Goal: Task Accomplishment & Management: Complete application form

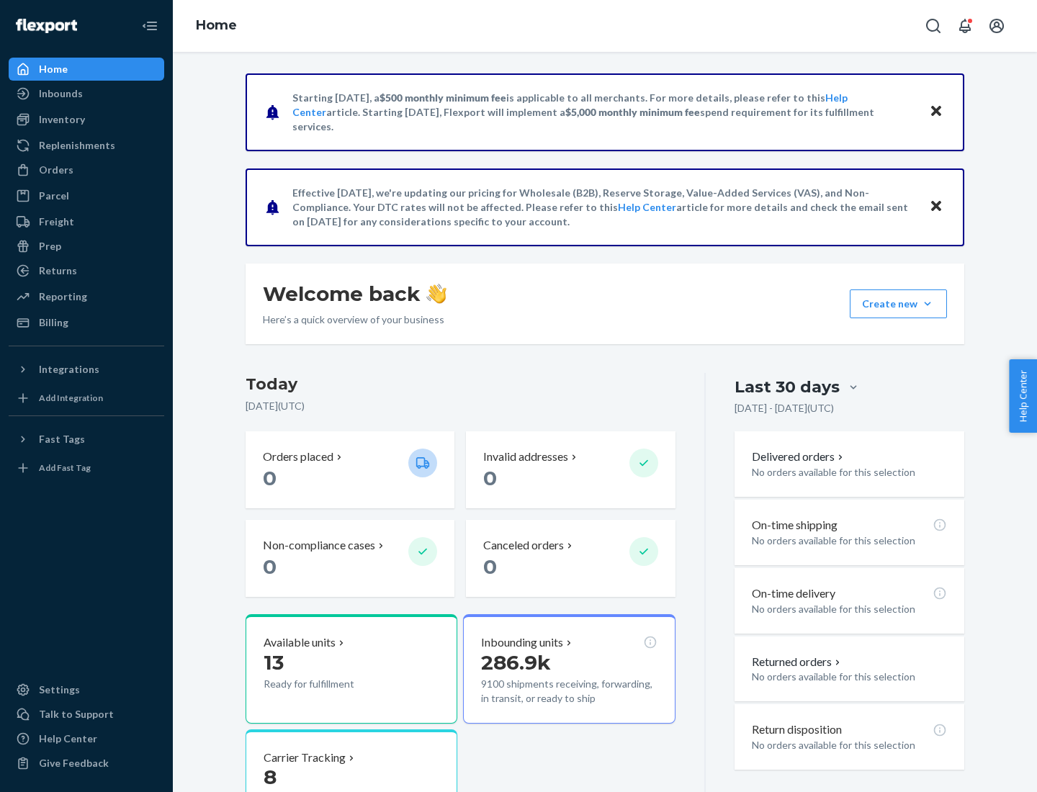
click at [928, 304] on button "Create new Create new inbound Create new order Create new product" at bounding box center [898, 304] width 97 height 29
click at [86, 94] on div "Inbounds" at bounding box center [86, 94] width 153 height 20
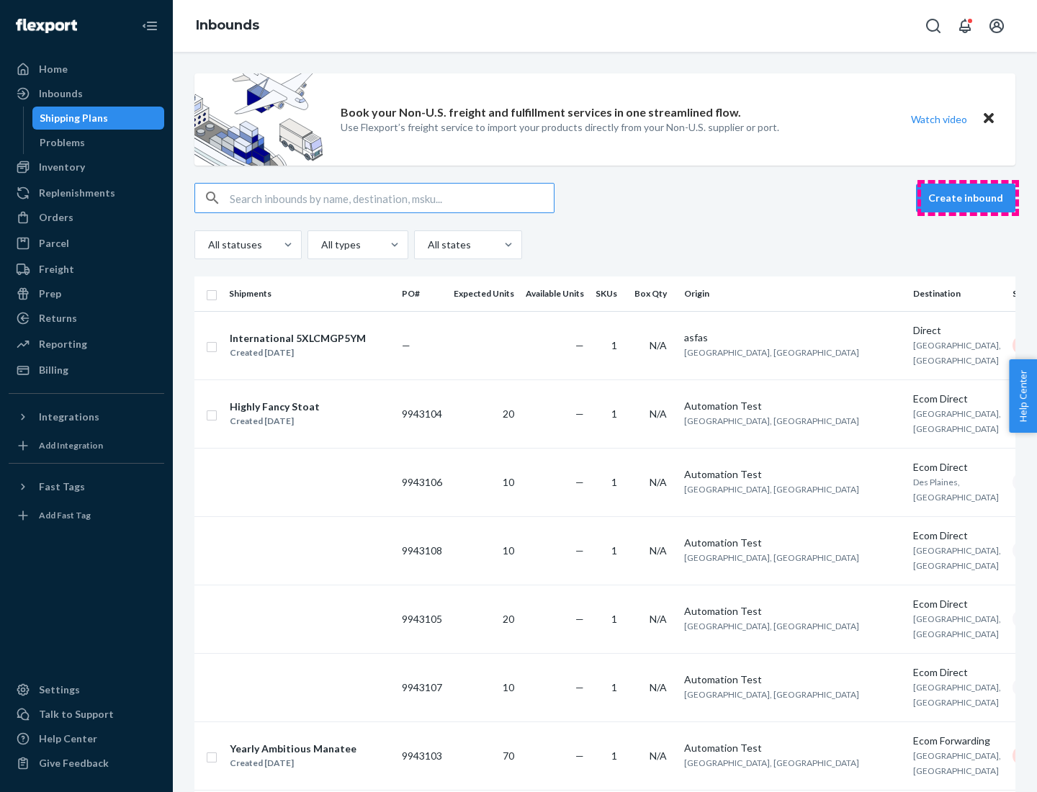
click at [968, 198] on button "Create inbound" at bounding box center [965, 198] width 99 height 29
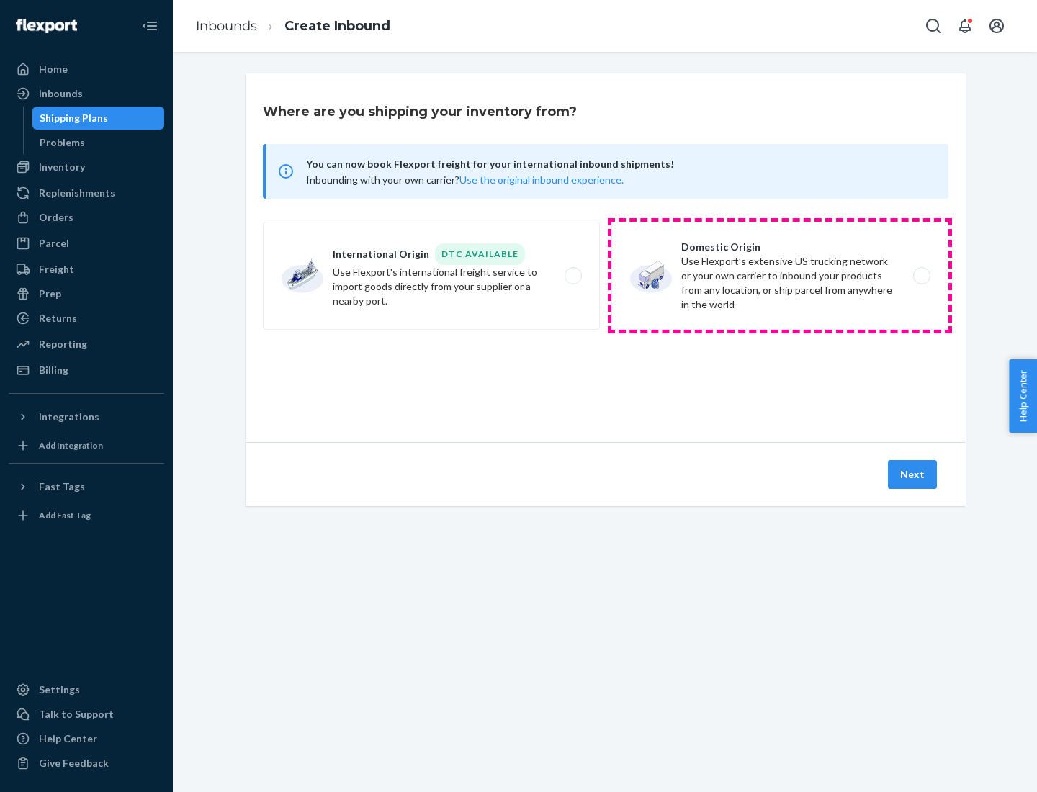
click at [780, 276] on label "Domestic Origin Use Flexport’s extensive US trucking network or your own carrie…" at bounding box center [780, 276] width 337 height 108
click at [921, 276] on input "Domestic Origin Use Flexport’s extensive US trucking network or your own carrie…" at bounding box center [925, 276] width 9 height 9
radio input "true"
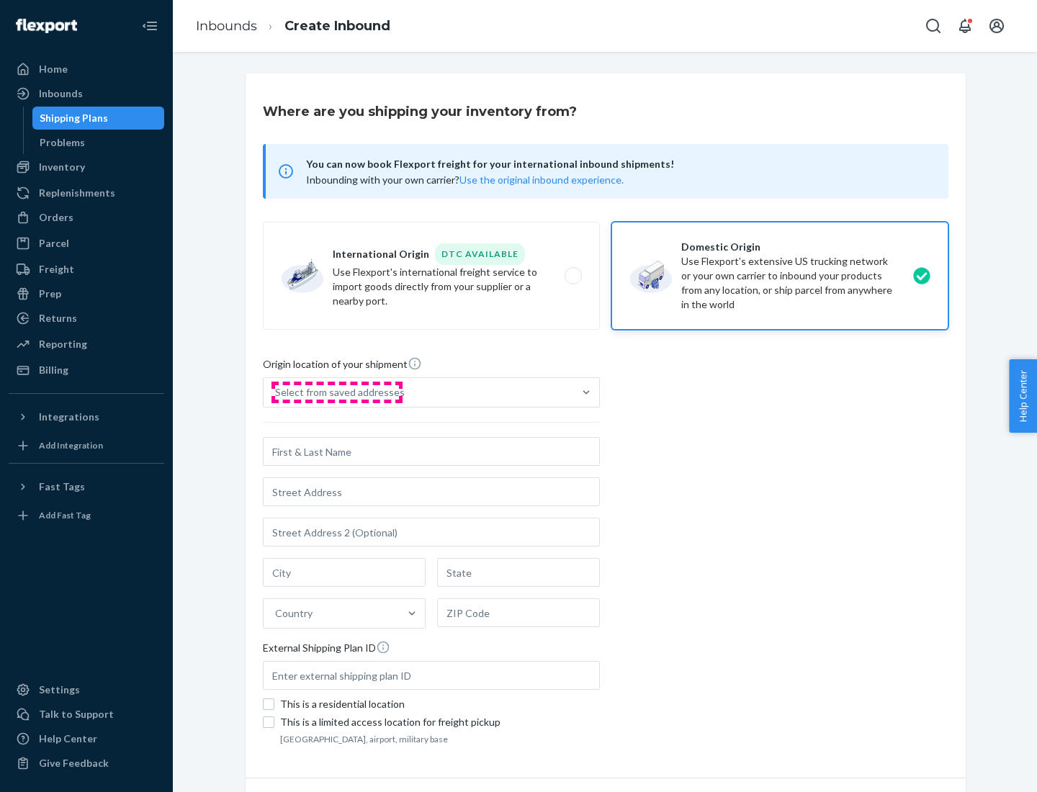
click at [336, 393] on div "Select from saved addresses" at bounding box center [340, 392] width 130 height 14
click at [277, 393] on input "Select from saved addresses" at bounding box center [275, 392] width 1 height 14
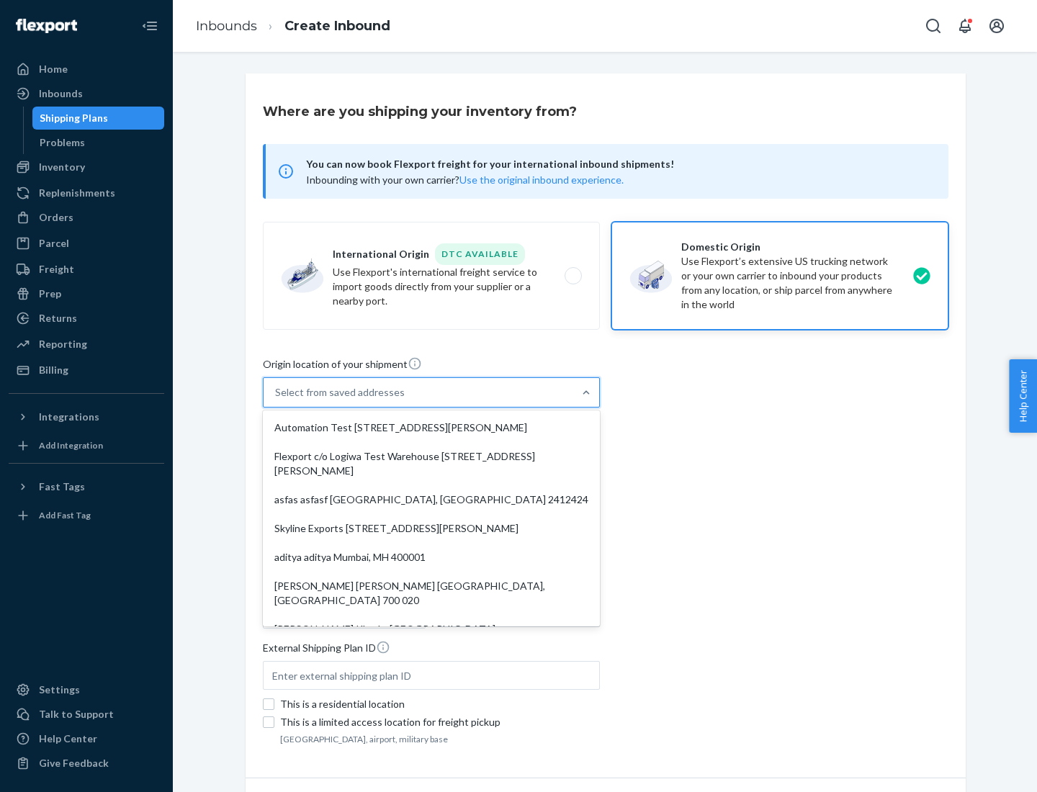
scroll to position [6, 0]
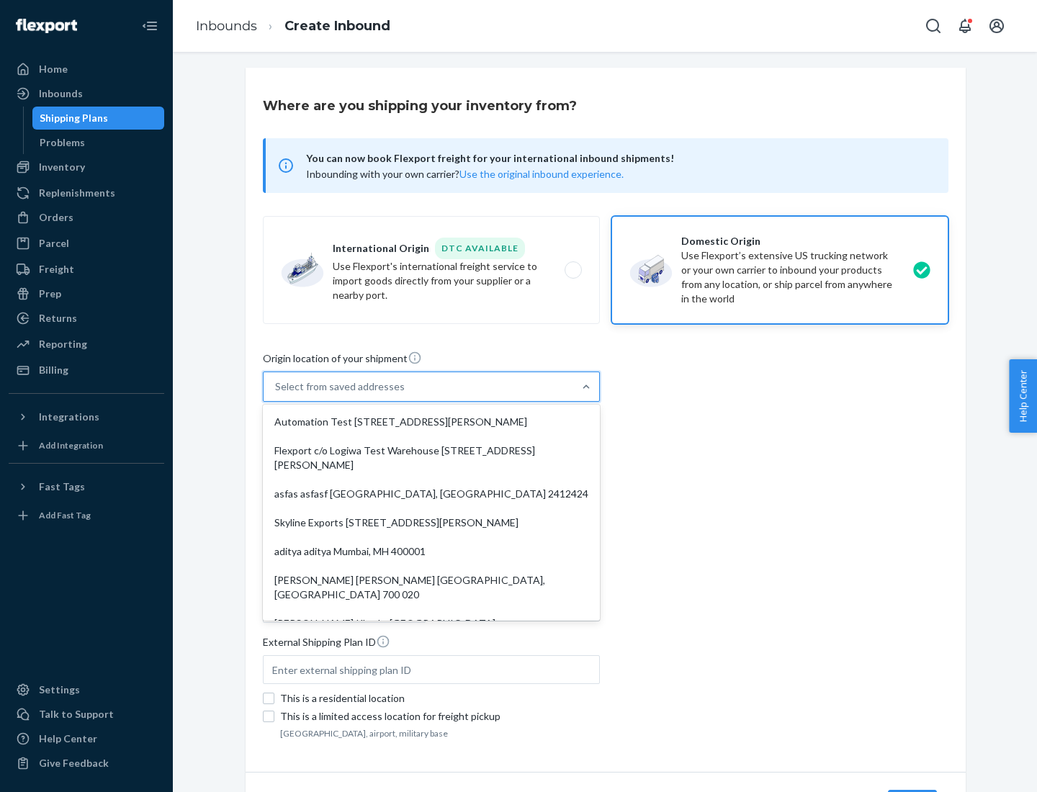
click at [431, 422] on div "Automation Test [STREET_ADDRESS][PERSON_NAME]" at bounding box center [431, 422] width 331 height 29
click at [277, 394] on input "option Automation Test [STREET_ADDRESS][PERSON_NAME]. 9 results available. Use …" at bounding box center [275, 387] width 1 height 14
type input "Automation Test"
type input "9th Floor"
type input "[GEOGRAPHIC_DATA]"
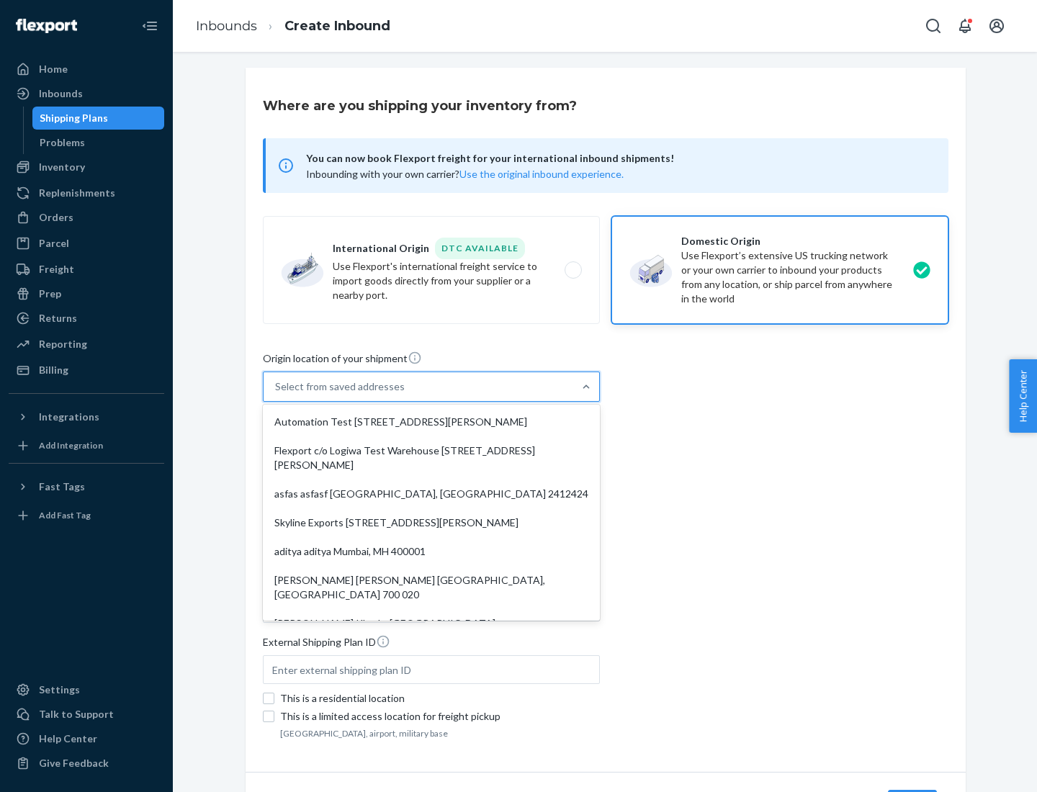
type input "CA"
type input "94104"
type input "[STREET_ADDRESS][PERSON_NAME]"
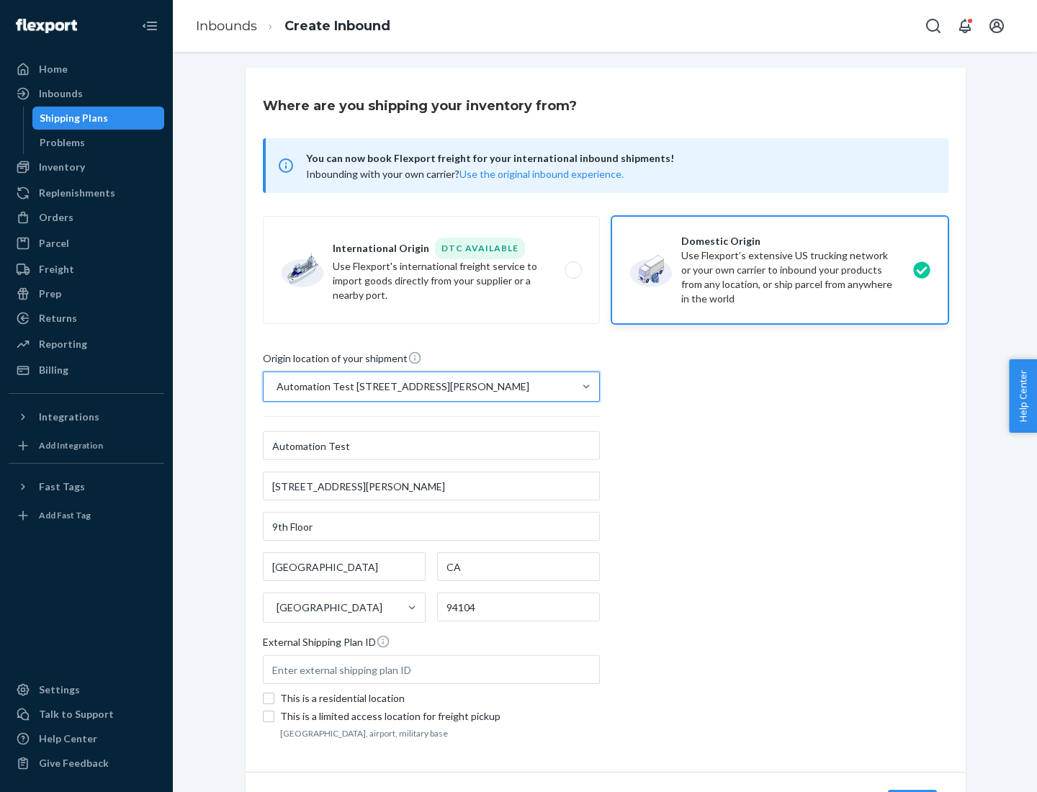
scroll to position [84, 0]
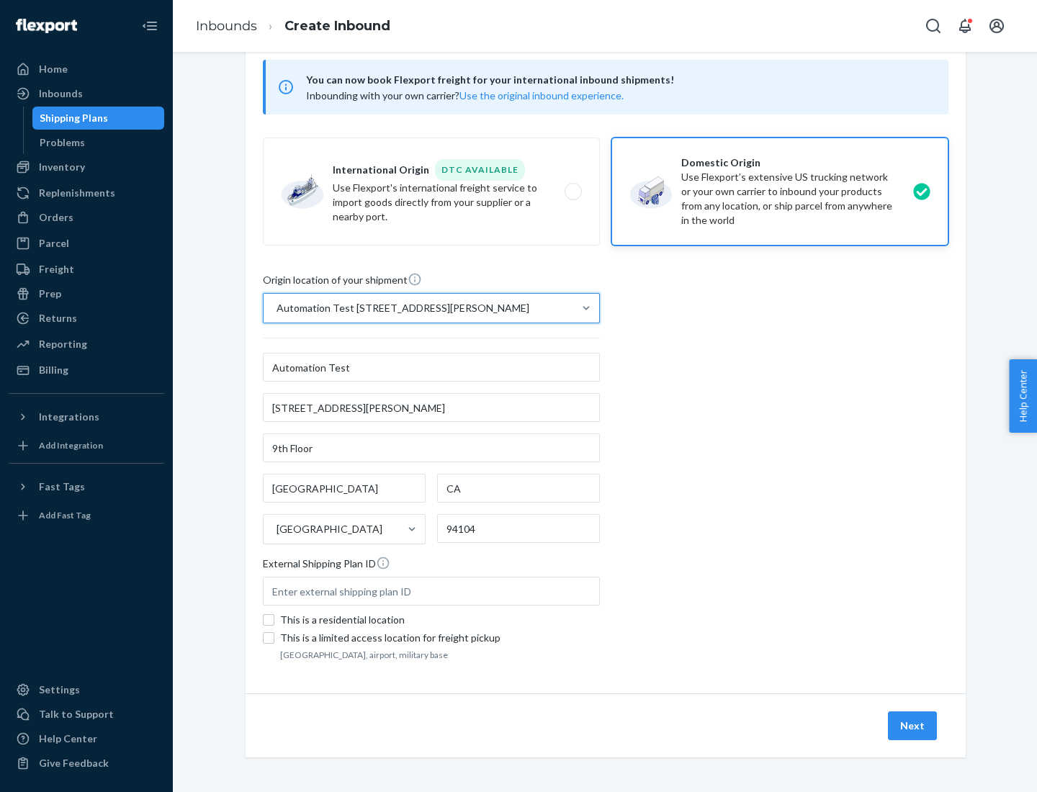
click at [913, 726] on button "Next" at bounding box center [912, 726] width 49 height 29
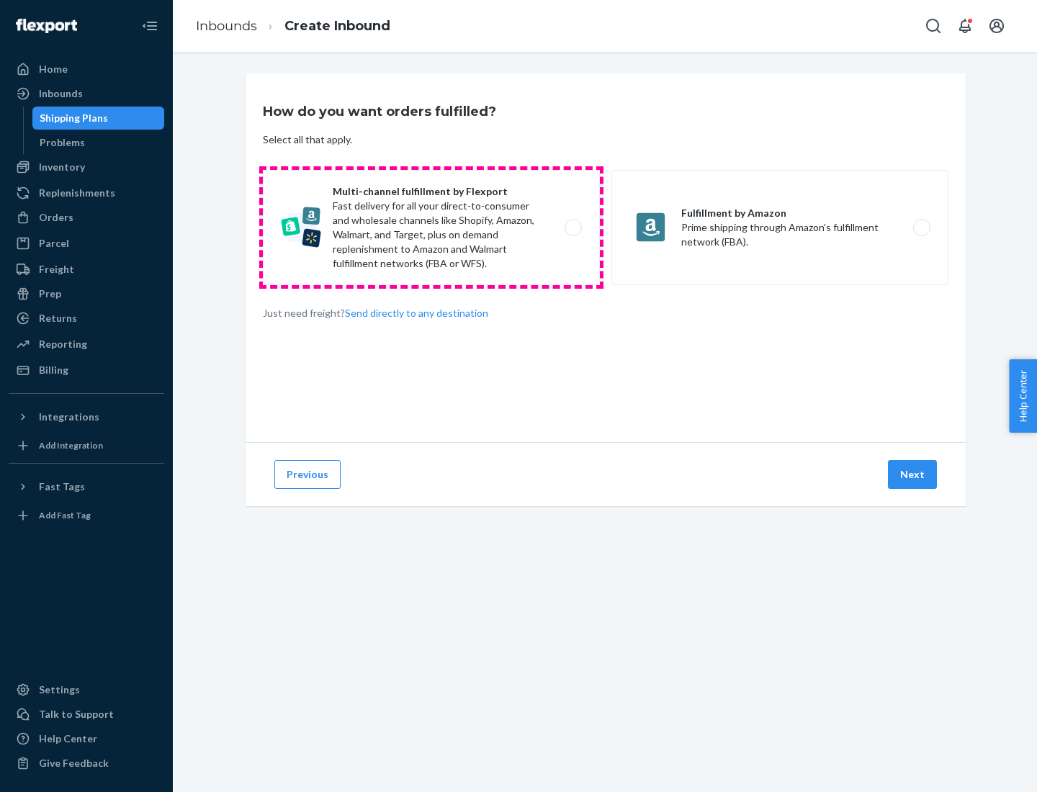
click at [431, 228] on label "Multi-channel fulfillment by Flexport Fast delivery for all your direct-to-cons…" at bounding box center [431, 227] width 337 height 115
click at [573, 228] on input "Multi-channel fulfillment by Flexport Fast delivery for all your direct-to-cons…" at bounding box center [577, 227] width 9 height 9
radio input "true"
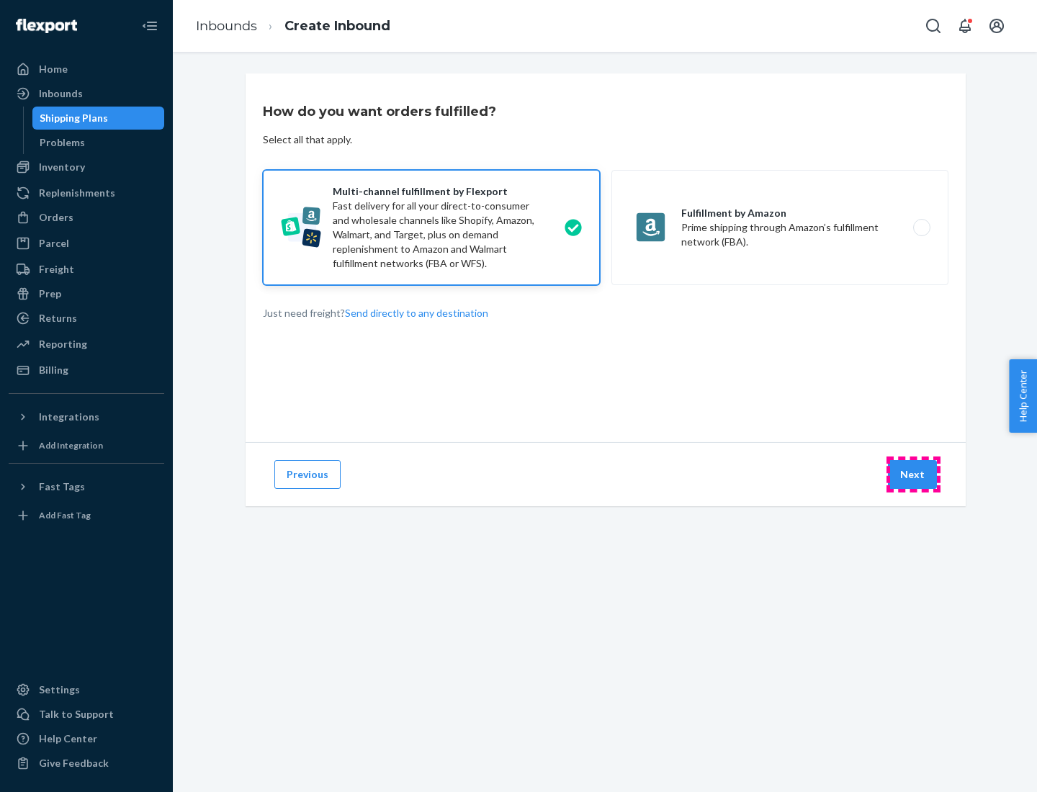
click at [913, 475] on button "Next" at bounding box center [912, 474] width 49 height 29
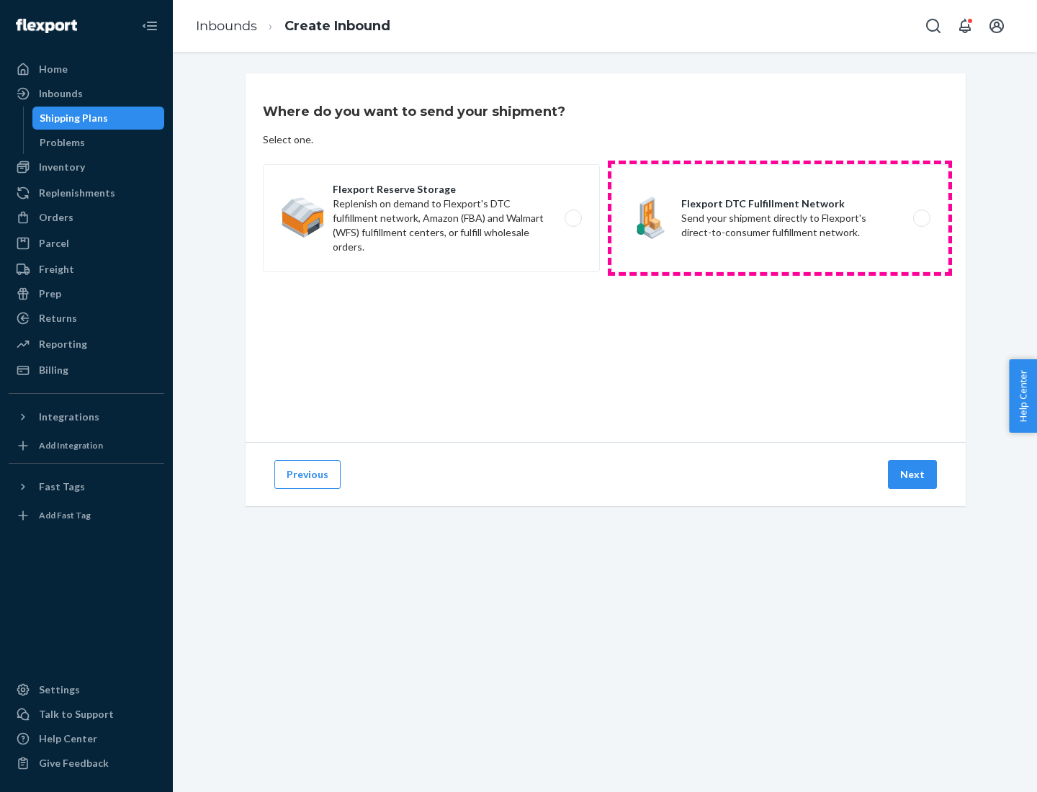
click at [780, 218] on label "Flexport DTC Fulfillment Network Send your shipment directly to Flexport's dire…" at bounding box center [780, 218] width 337 height 108
click at [921, 218] on input "Flexport DTC Fulfillment Network Send your shipment directly to Flexport's dire…" at bounding box center [925, 218] width 9 height 9
radio input "true"
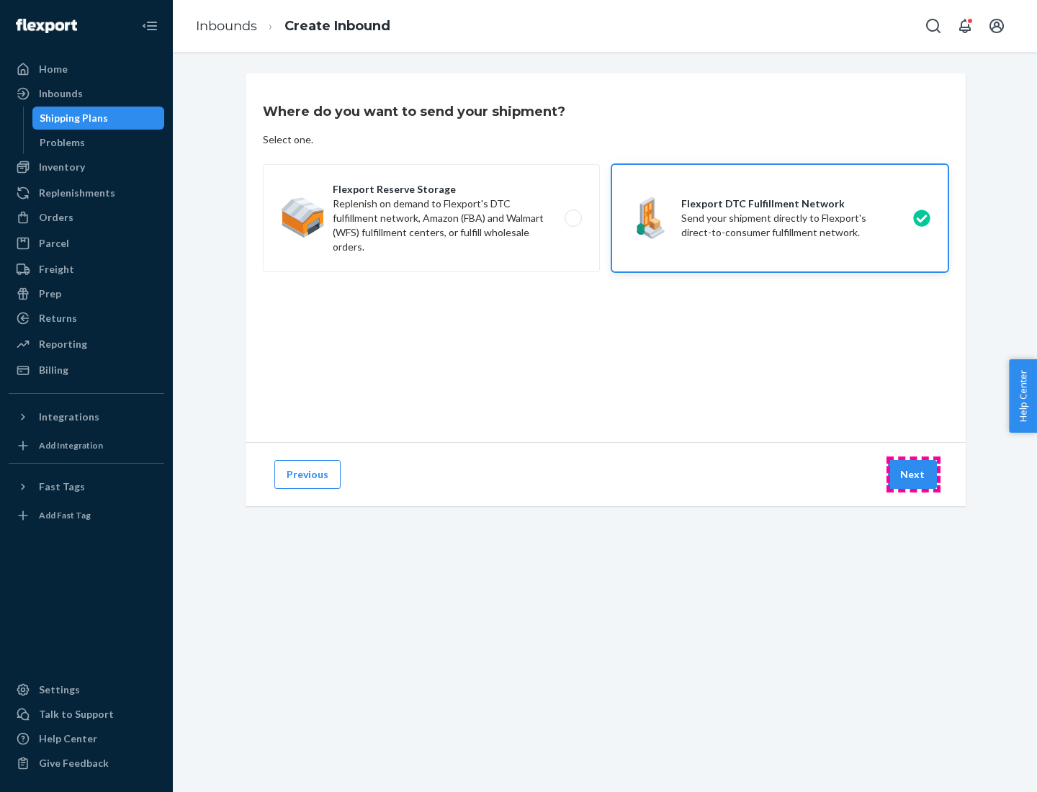
click at [913, 475] on button "Next" at bounding box center [912, 474] width 49 height 29
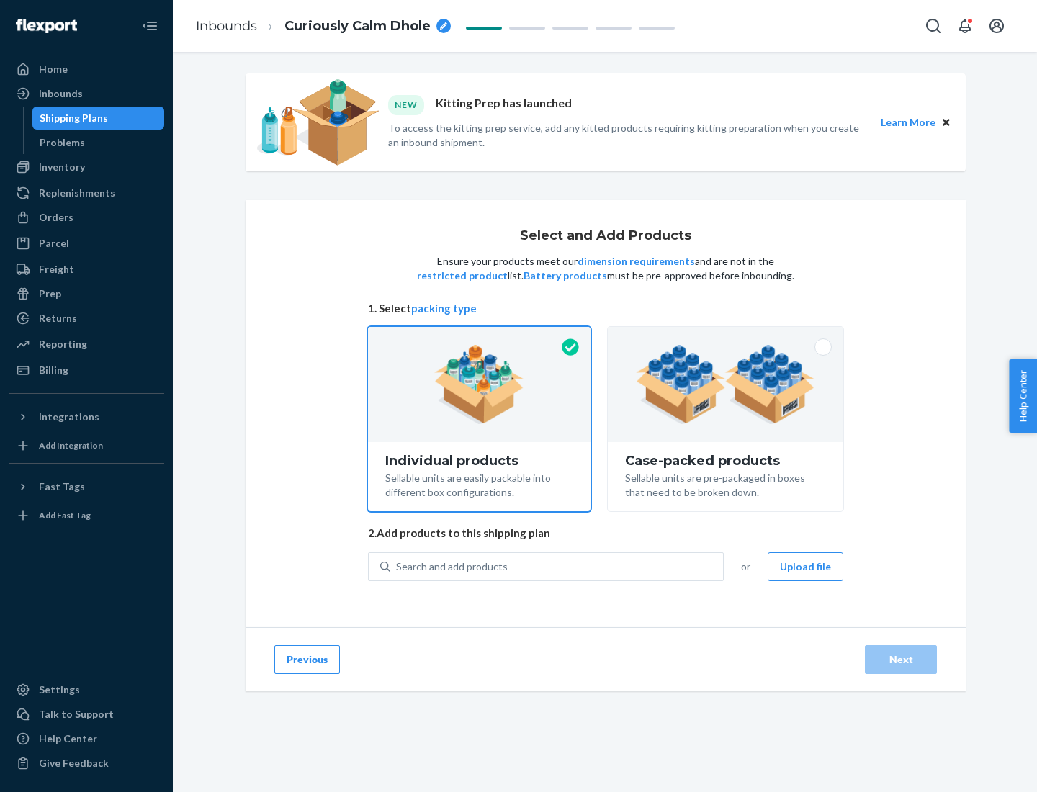
click at [726, 385] on img at bounding box center [725, 384] width 179 height 79
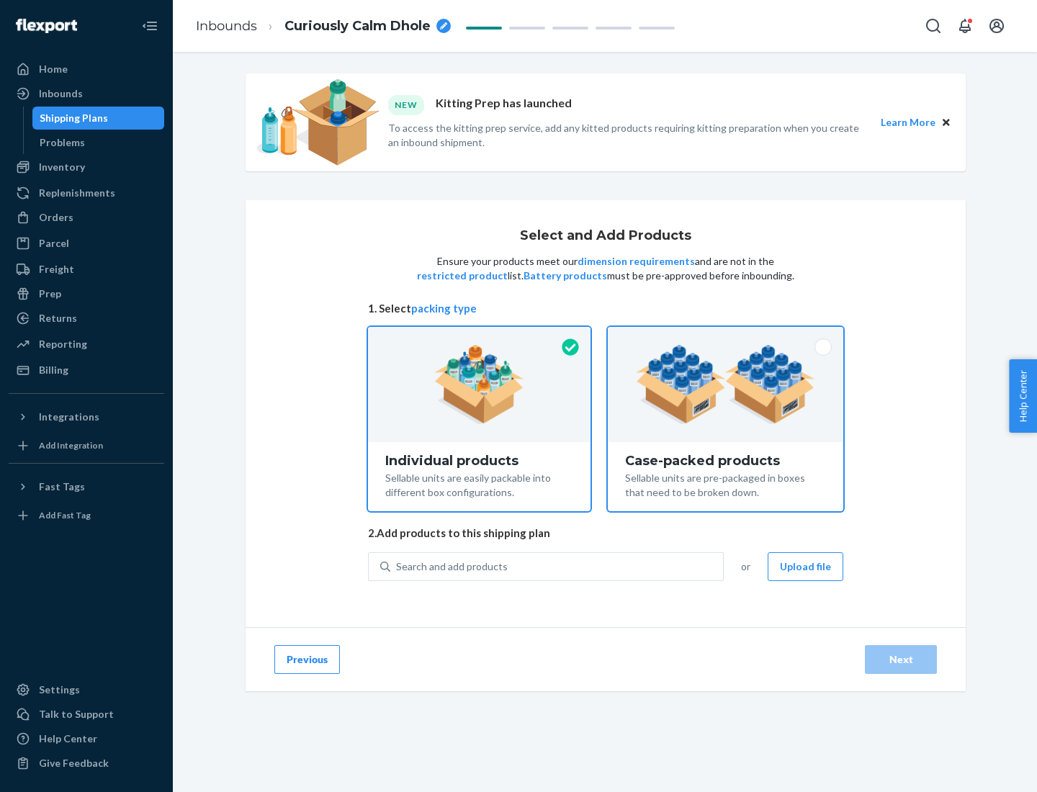
click at [726, 336] on input "Case-packed products Sellable units are pre-packaged in boxes that need to be b…" at bounding box center [725, 331] width 9 height 9
radio input "true"
radio input "false"
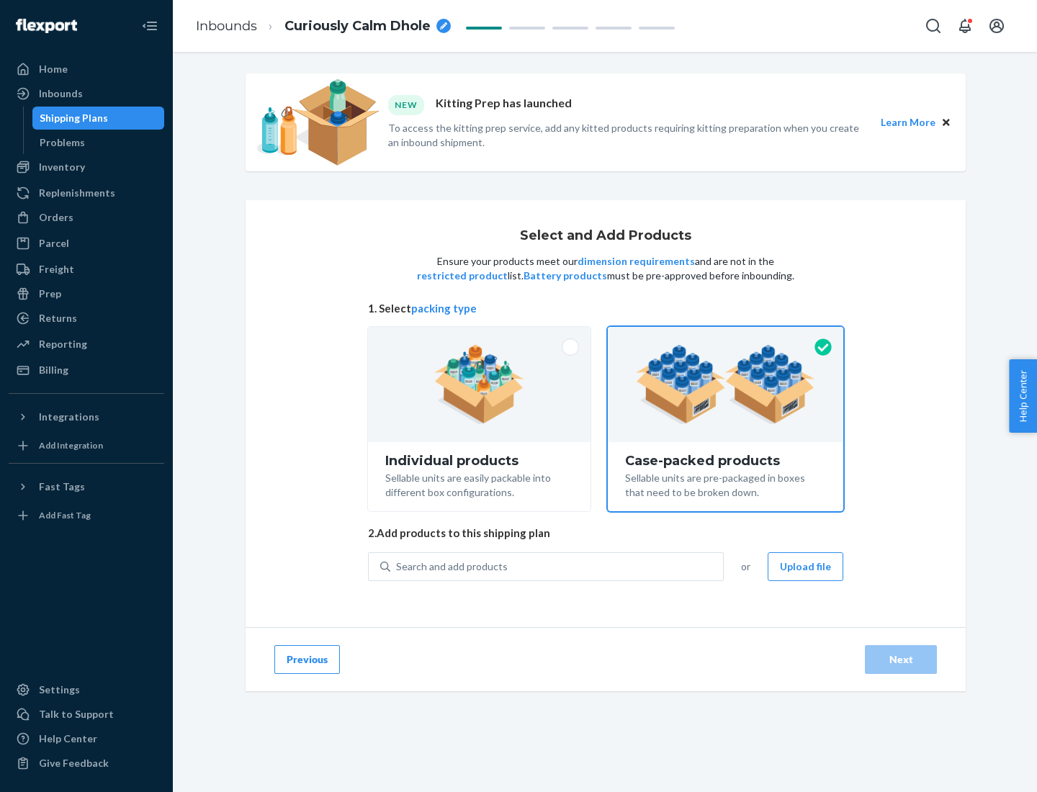
click at [557, 566] on div "Search and add products" at bounding box center [556, 567] width 333 height 26
click at [398, 566] on input "Search and add products" at bounding box center [396, 567] width 1 height 14
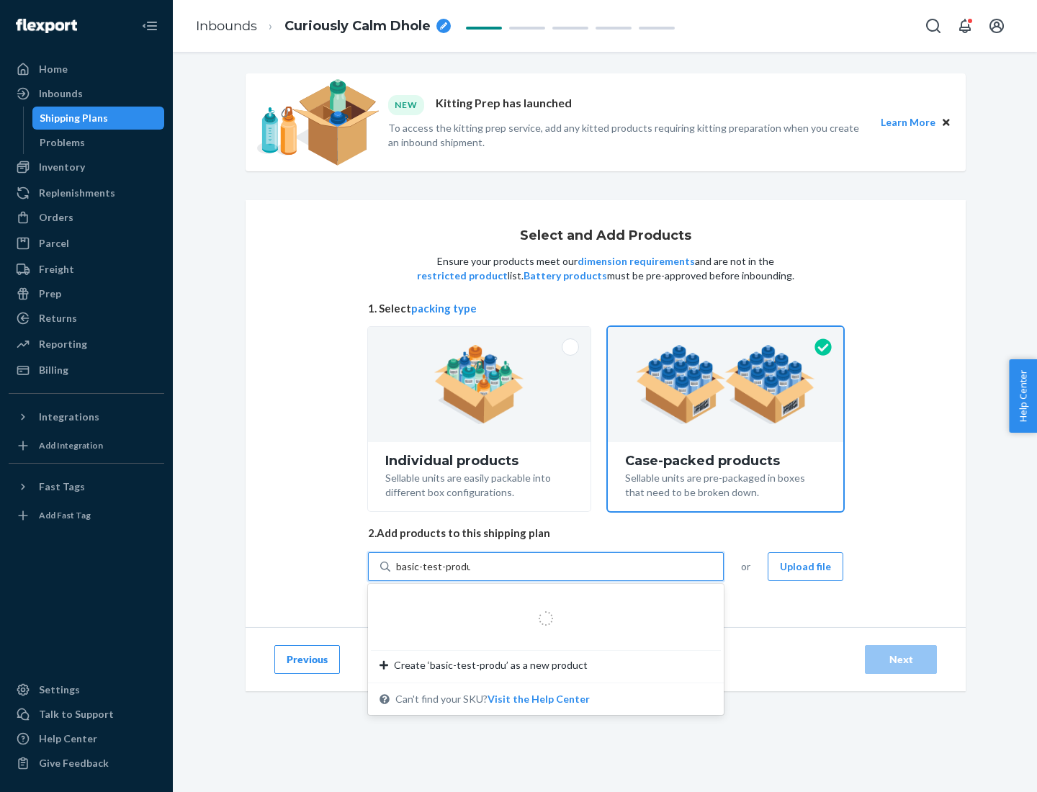
type input "basic-test-product-1"
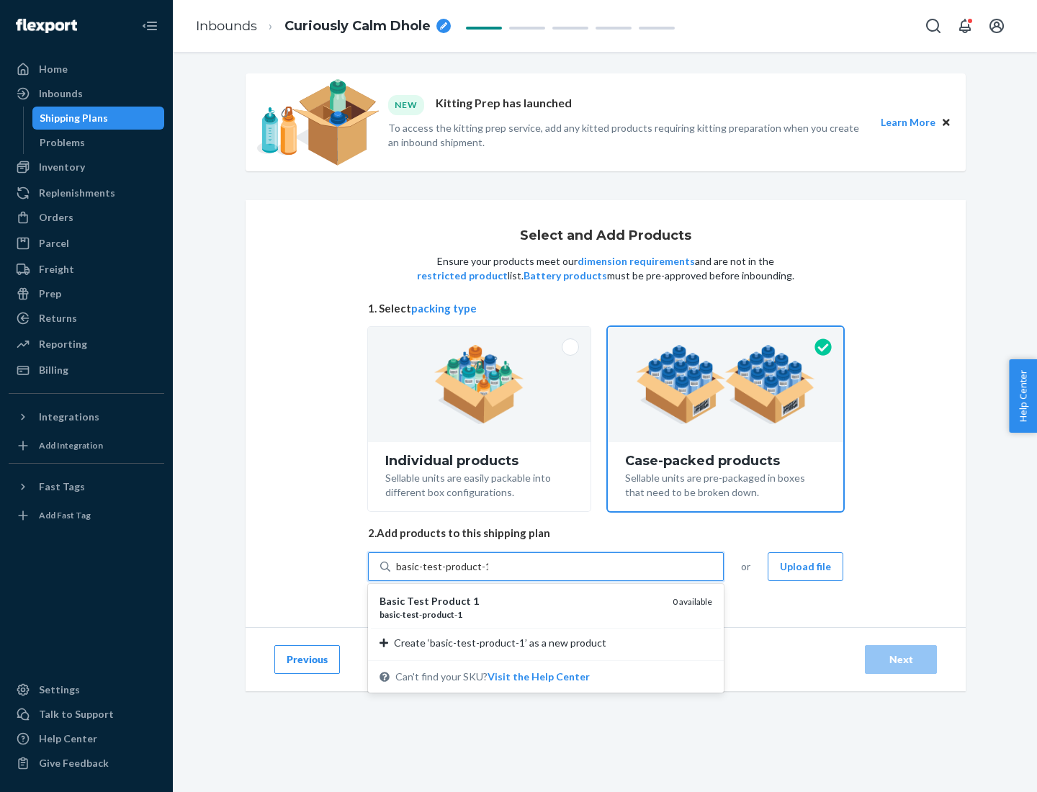
click at [521, 614] on div "basic - test - product - 1" at bounding box center [521, 615] width 282 height 12
click at [488, 574] on input "basic-test-product-1" at bounding box center [442, 567] width 92 height 14
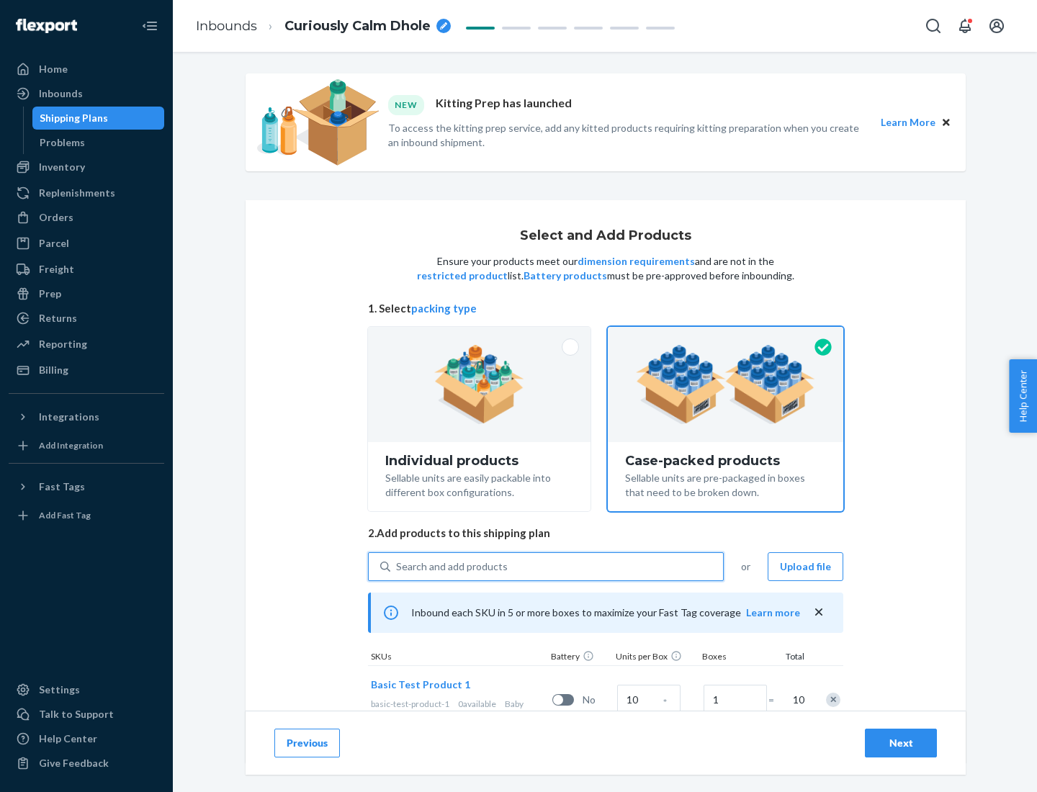
scroll to position [52, 0]
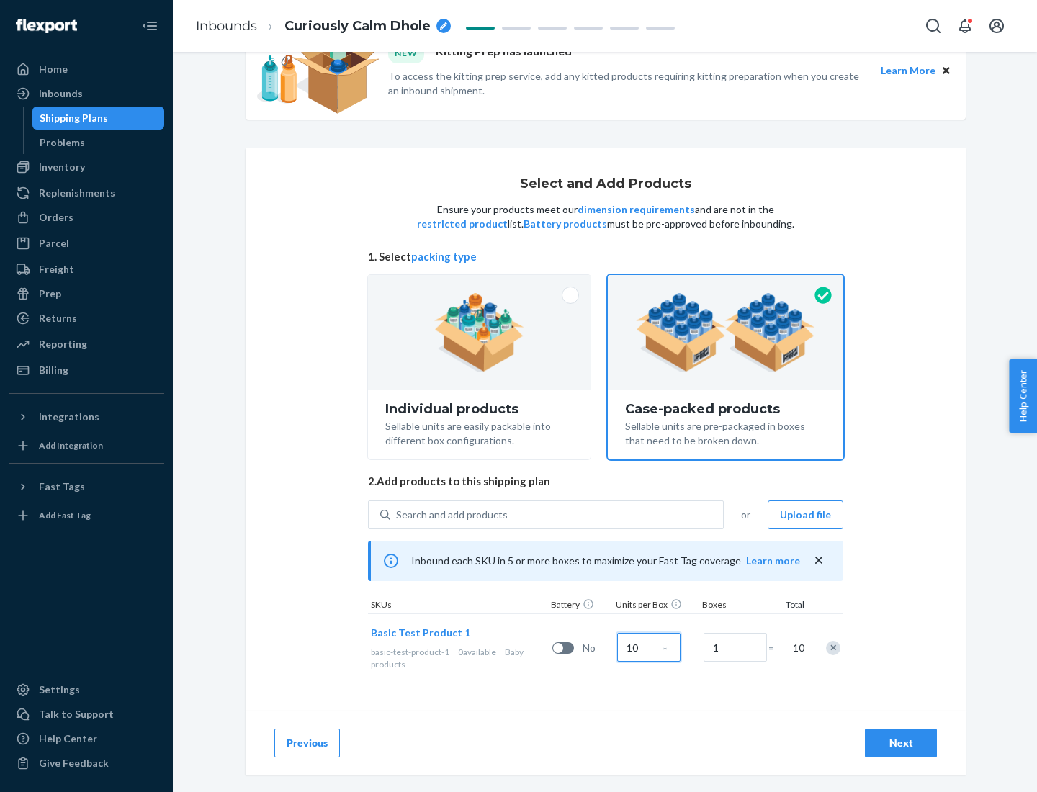
type input "10"
type input "7"
click at [901, 743] on div "Next" at bounding box center [901, 743] width 48 height 14
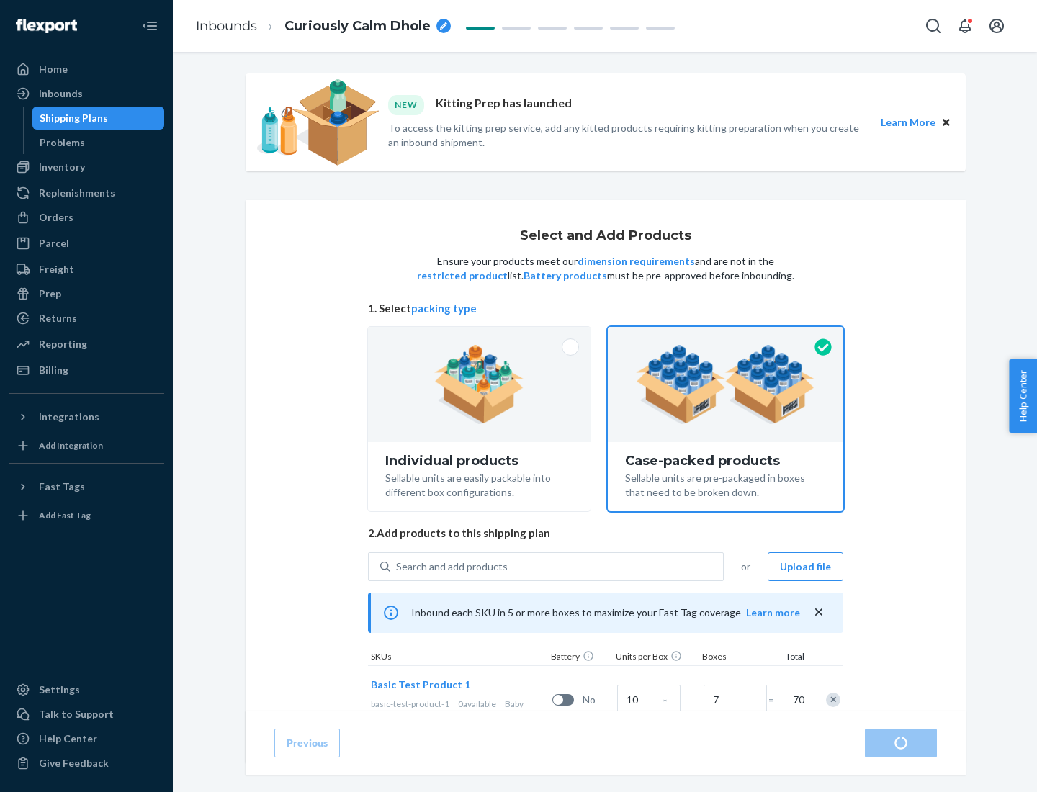
radio input "true"
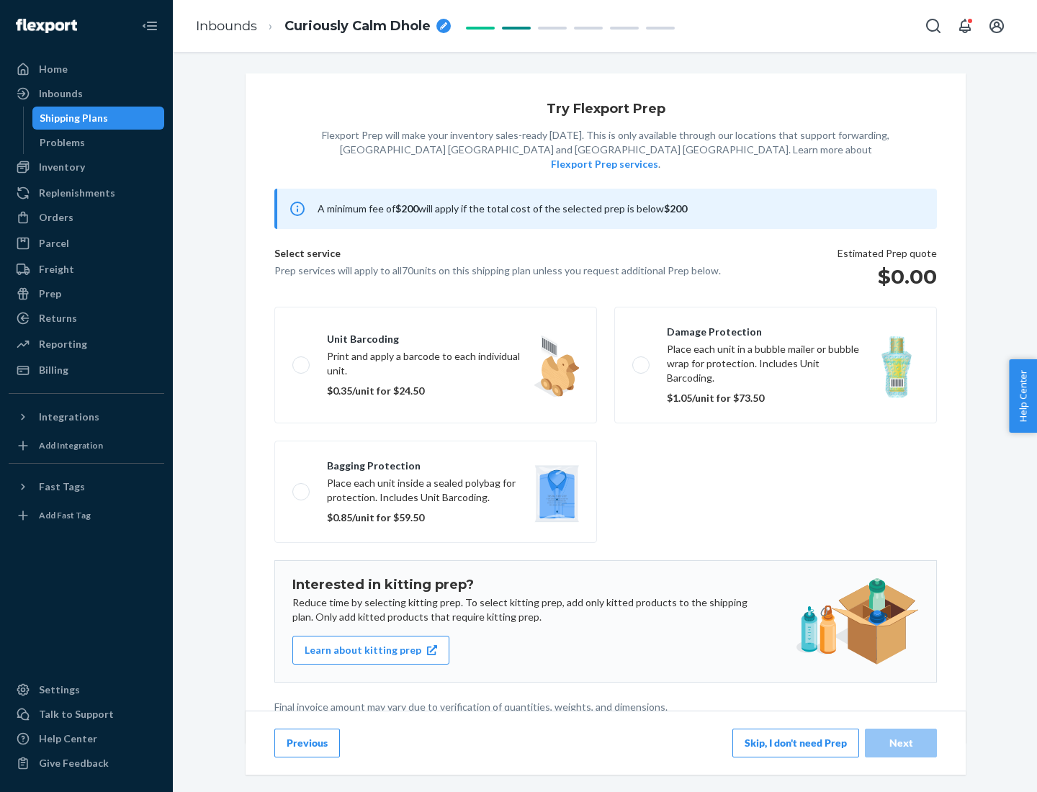
scroll to position [4, 0]
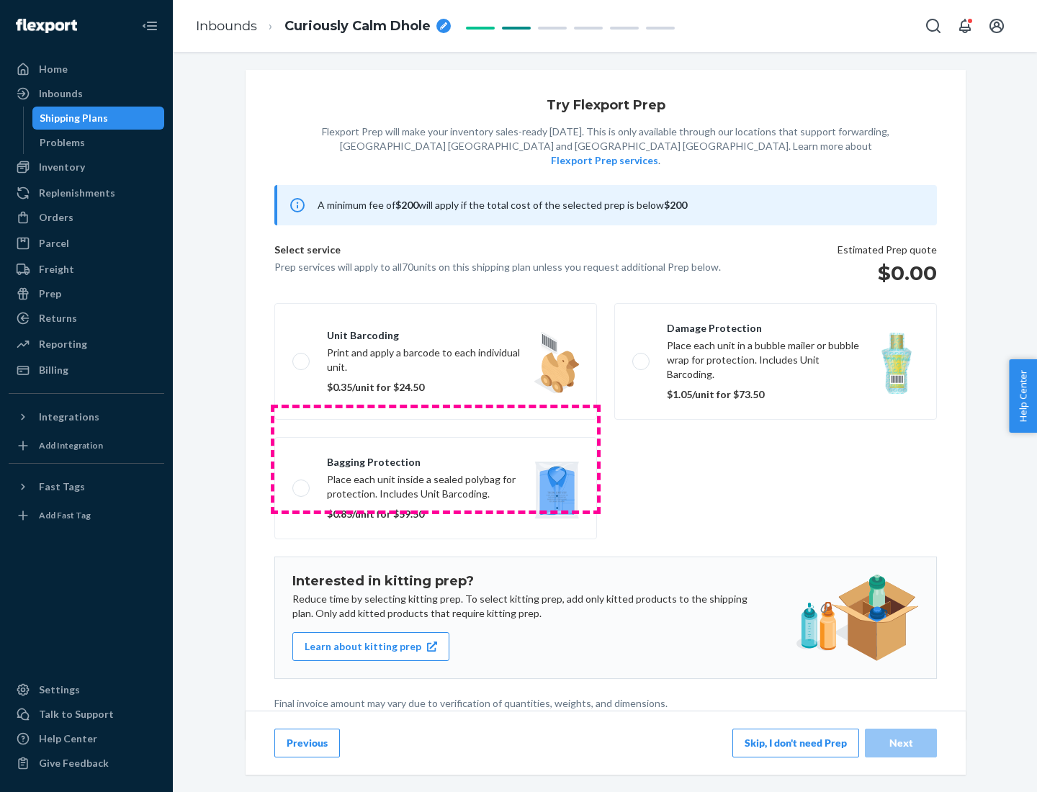
click at [436, 459] on label "Bagging protection Place each unit inside a sealed polybag for protection. Incl…" at bounding box center [435, 488] width 323 height 102
click at [302, 483] on input "Bagging protection Place each unit inside a sealed polybag for protection. Incl…" at bounding box center [296, 487] width 9 height 9
checkbox input "true"
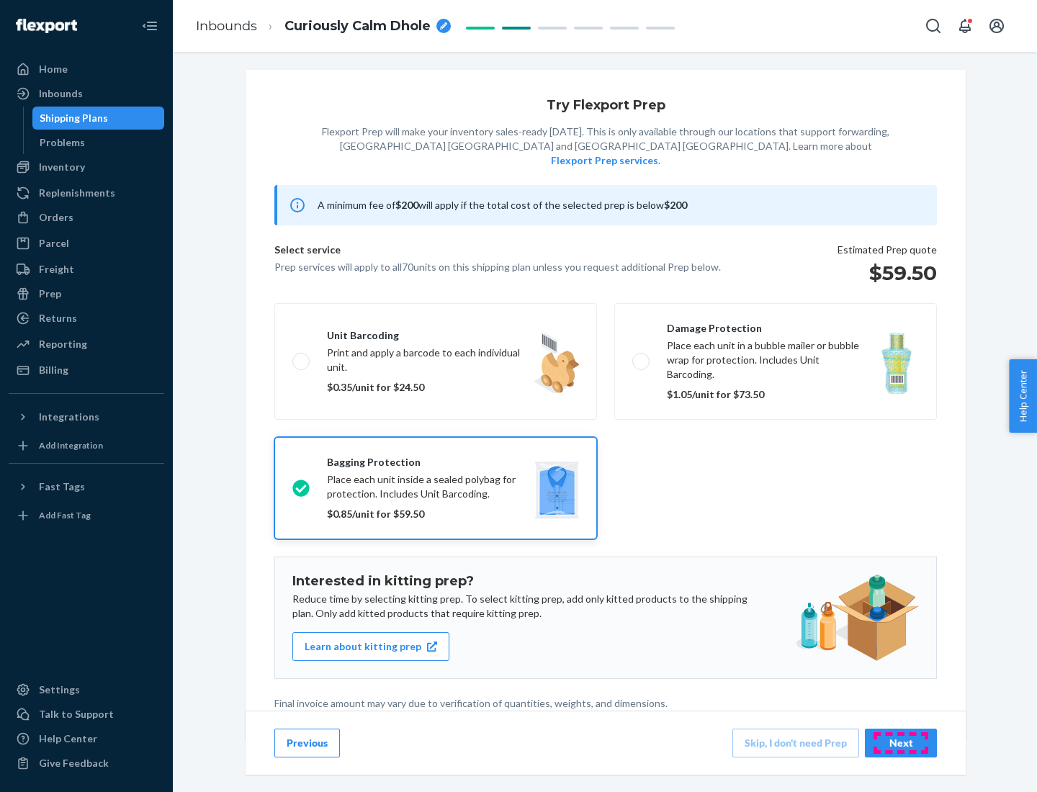
click at [901, 743] on div "Next" at bounding box center [901, 743] width 48 height 14
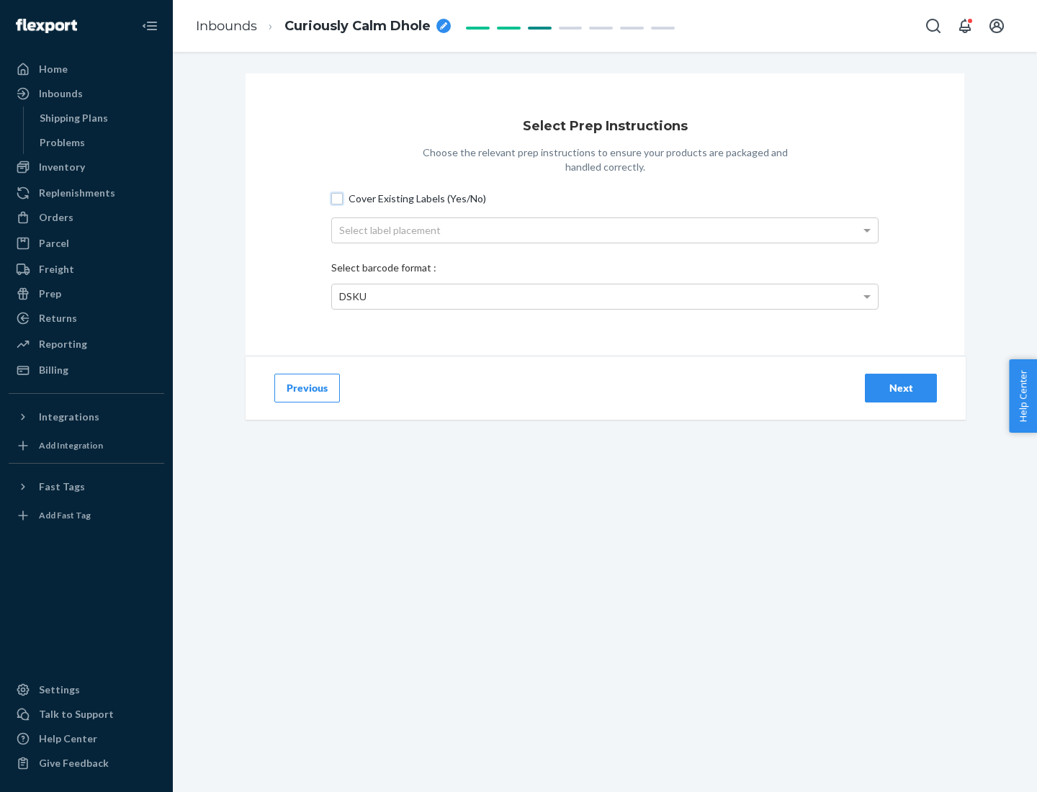
click at [337, 198] on input "Cover Existing Labels (Yes/No)" at bounding box center [337, 199] width 12 height 12
checkbox input "true"
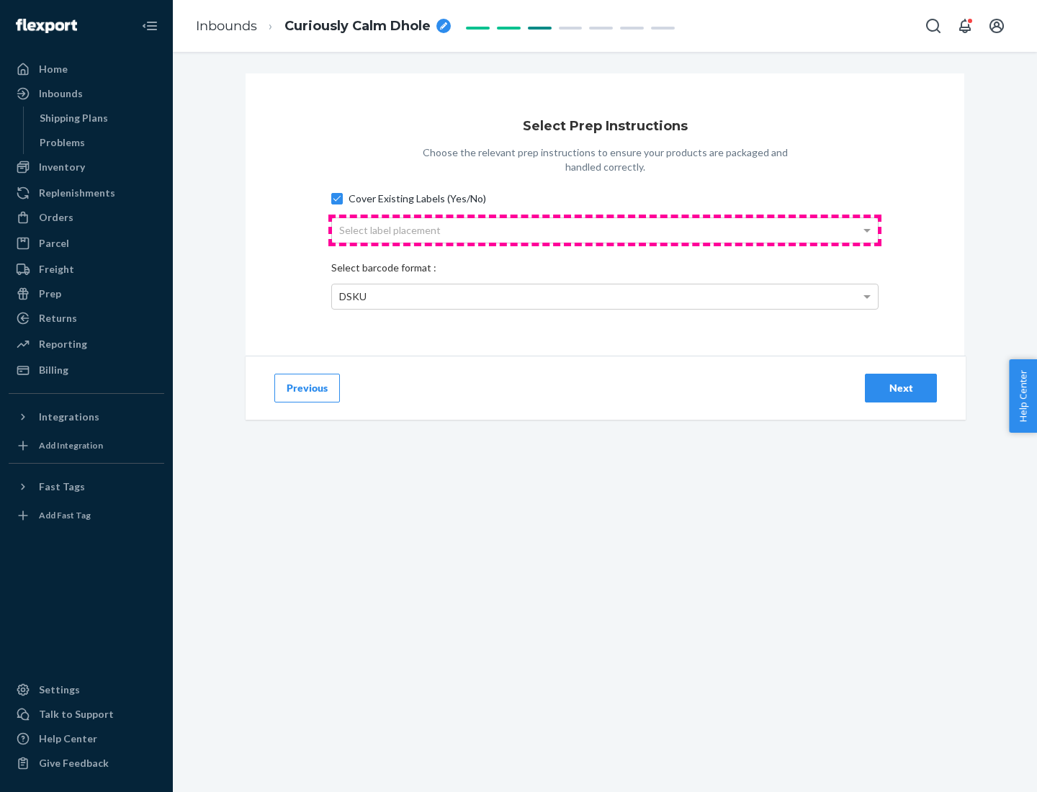
click at [605, 230] on div "Select label placement" at bounding box center [605, 230] width 546 height 24
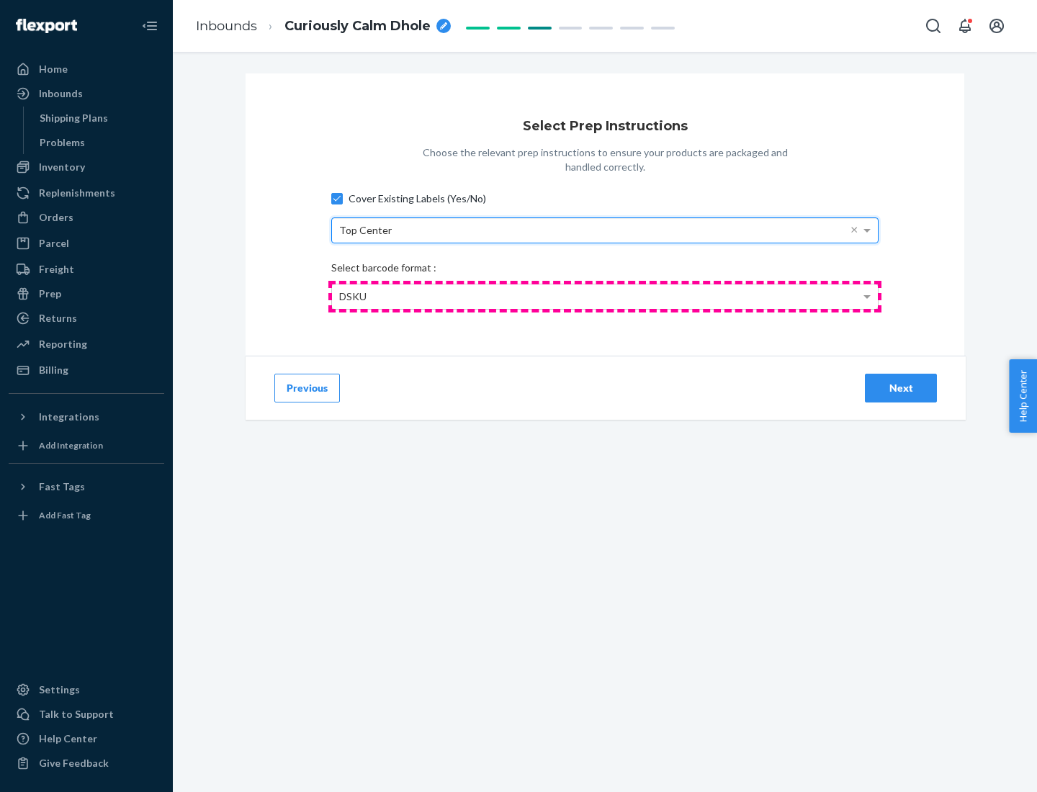
click at [605, 296] on div "DSKU" at bounding box center [605, 297] width 546 height 24
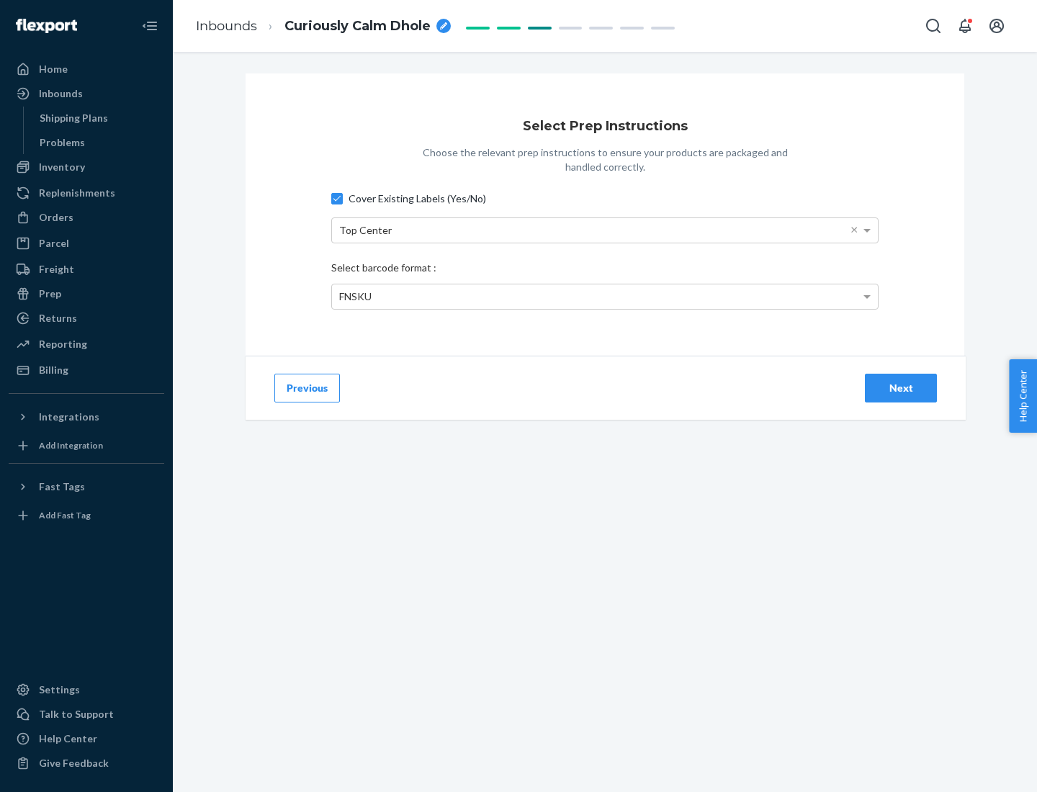
click at [901, 388] on div "Next" at bounding box center [901, 388] width 48 height 14
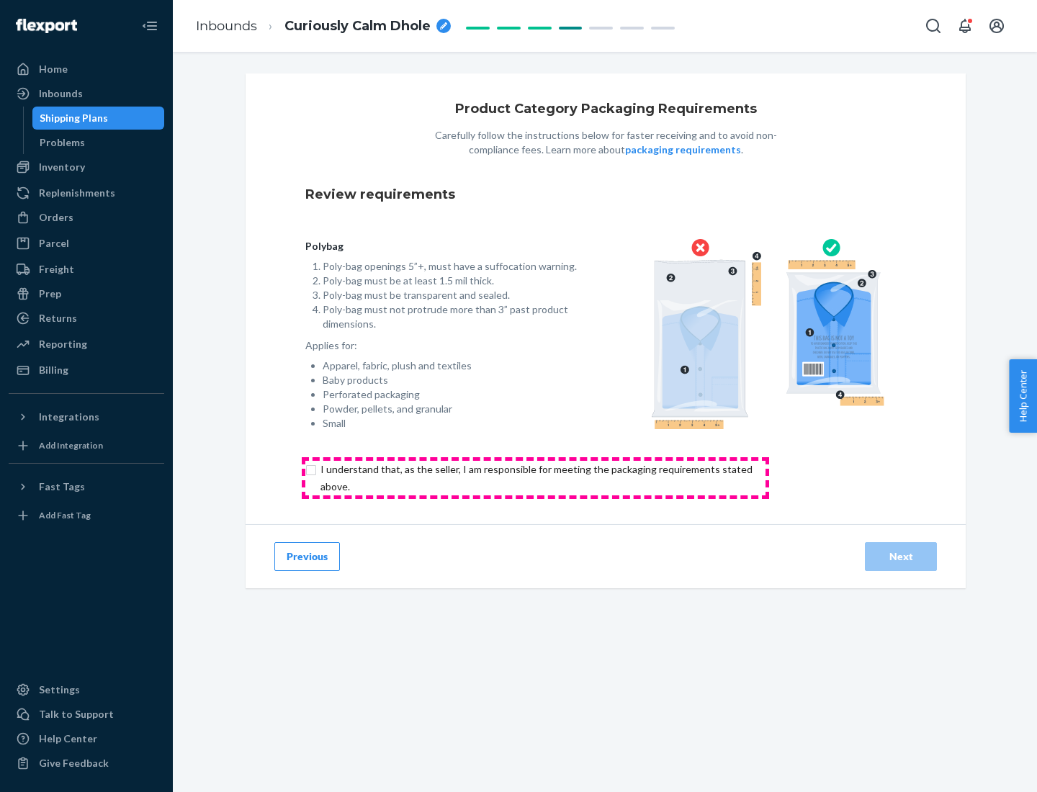
click at [535, 478] on input "checkbox" at bounding box center [544, 478] width 479 height 35
checkbox input "true"
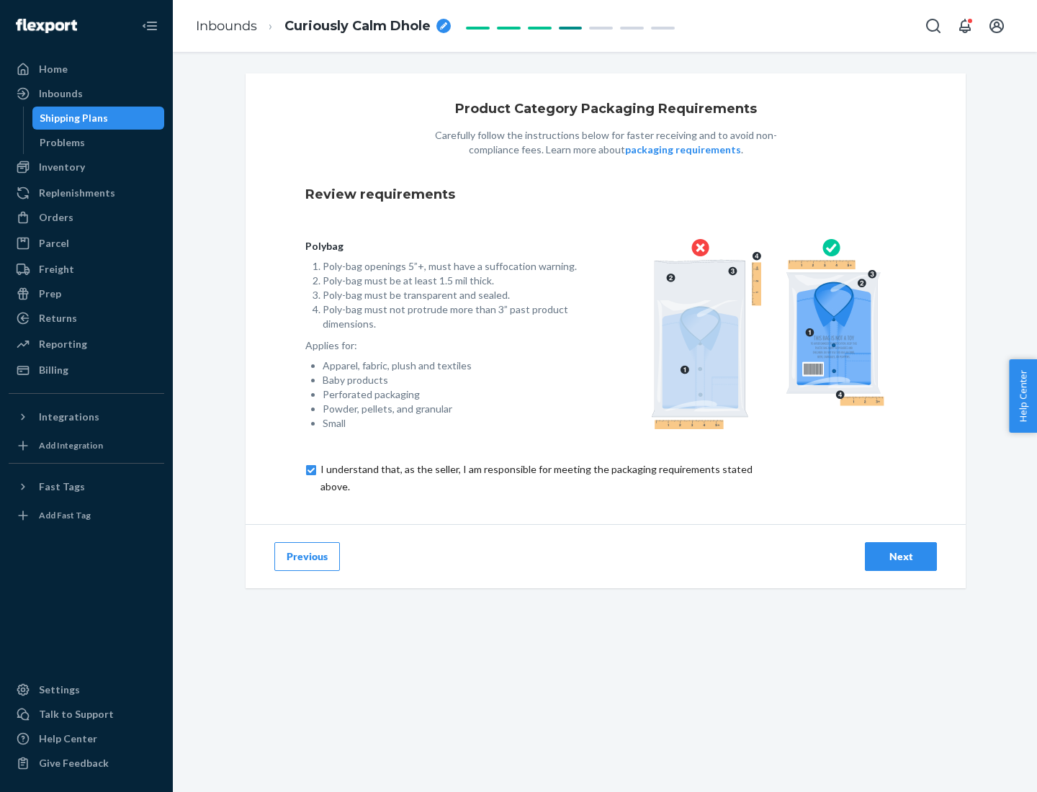
click at [901, 556] on div "Next" at bounding box center [901, 557] width 48 height 14
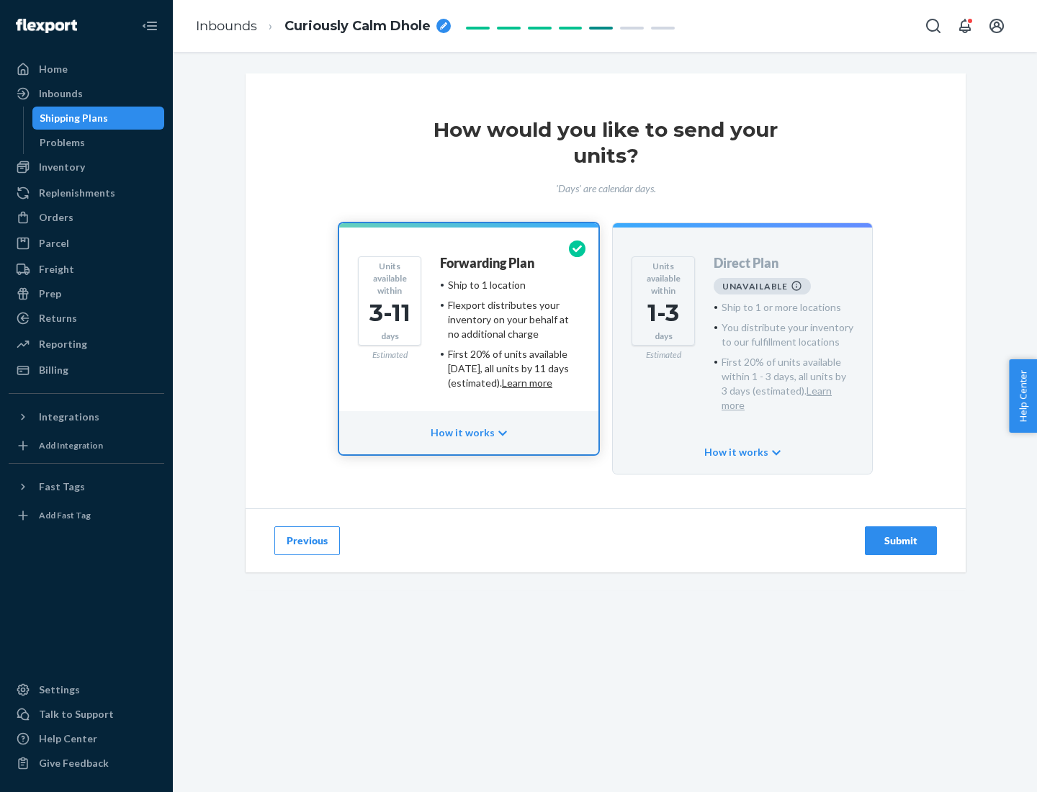
click at [488, 263] on h4 "Forwarding Plan" at bounding box center [487, 263] width 94 height 14
click at [901, 534] on div "Submit" at bounding box center [901, 541] width 48 height 14
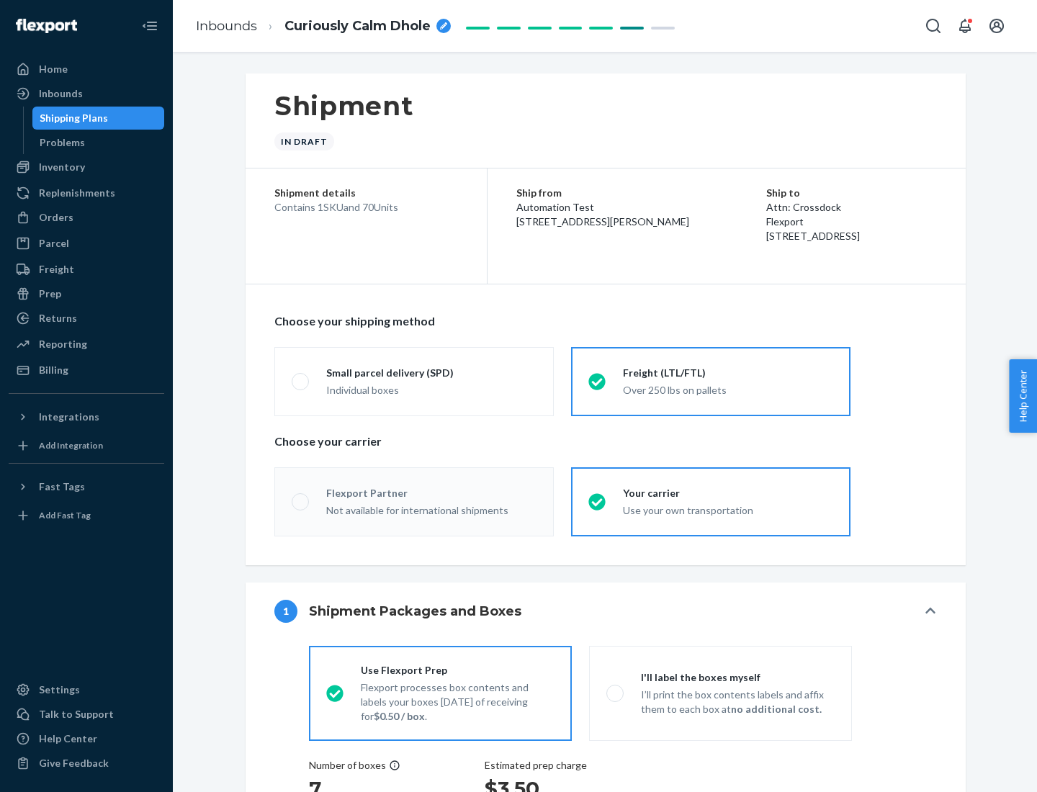
radio input "true"
radio input "false"
radio input "true"
radio input "false"
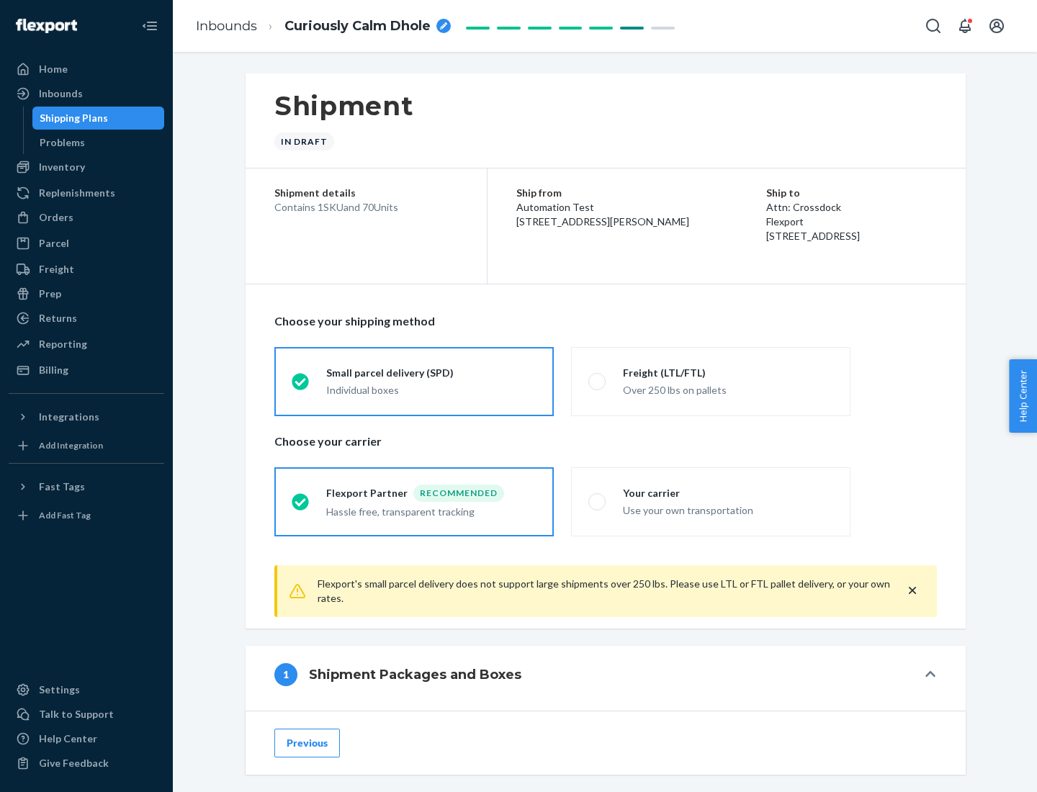
click at [711, 381] on div "Over 250 lbs on pallets" at bounding box center [728, 388] width 210 height 17
click at [598, 381] on input "Freight (LTL/FTL) Over 250 lbs on pallets" at bounding box center [592, 381] width 9 height 9
radio input "true"
radio input "false"
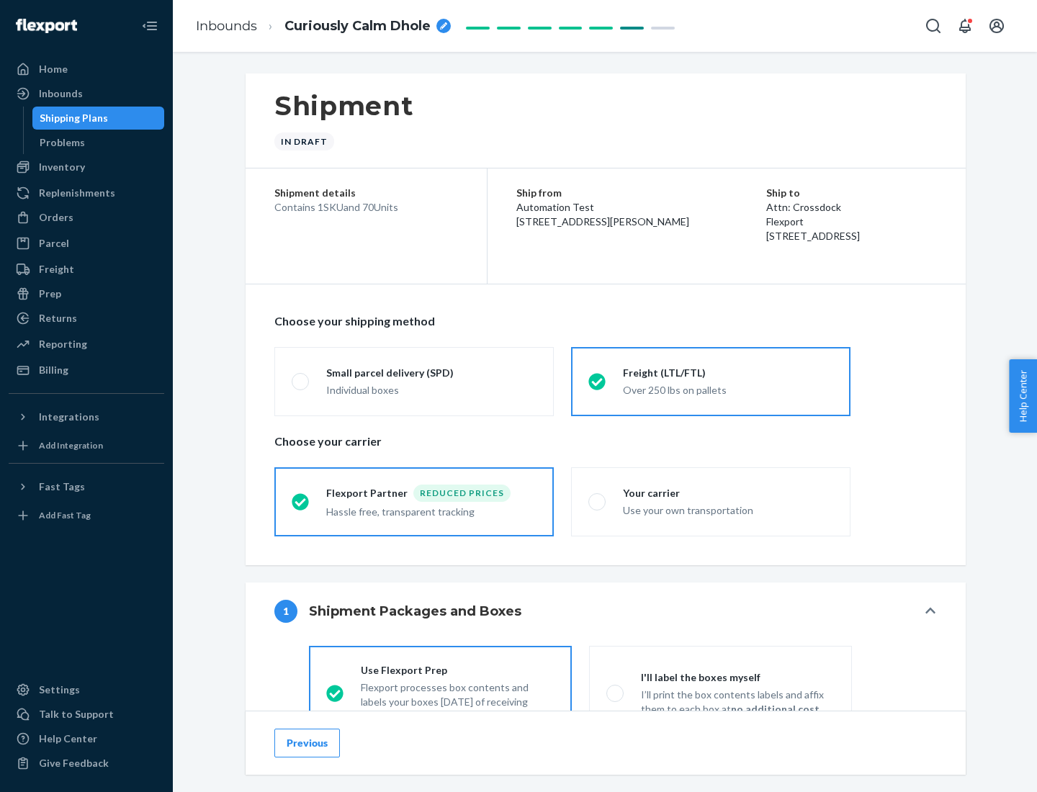
scroll to position [80, 0]
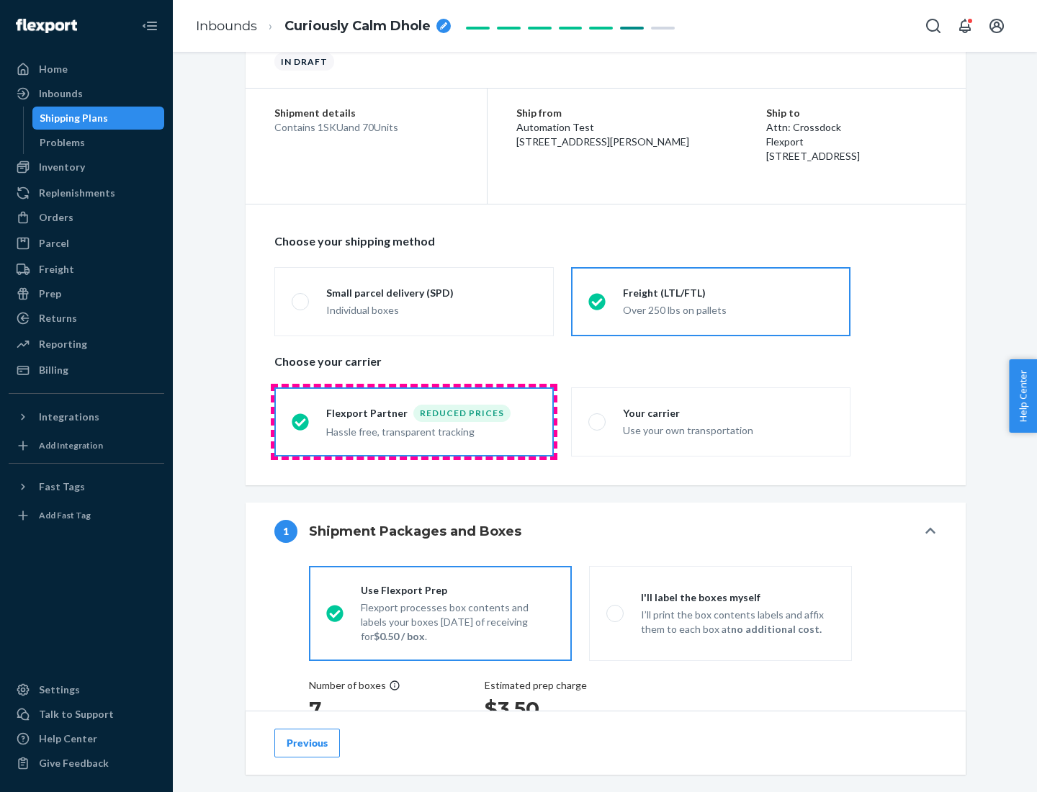
click at [414, 422] on div "Hassle free, transparent tracking" at bounding box center [431, 430] width 210 height 17
click at [301, 421] on input "Flexport Partner Reduced prices Hassle free, transparent tracking" at bounding box center [296, 421] width 9 height 9
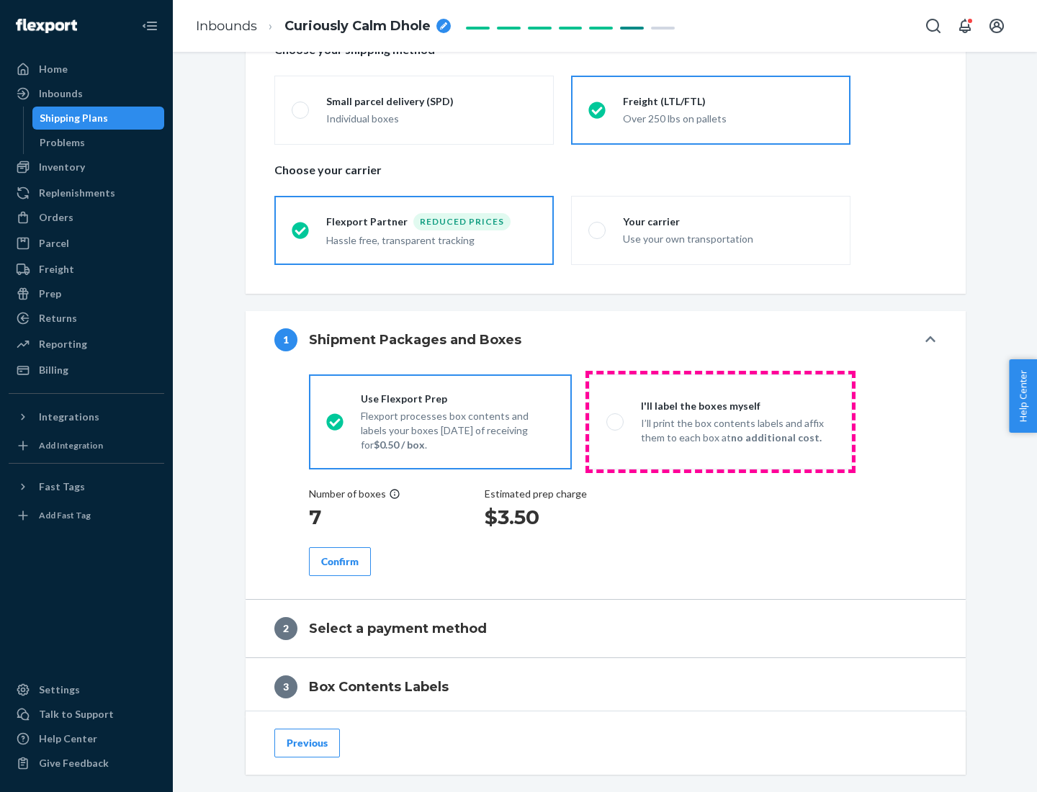
click at [720, 421] on p "I’ll print the box contents labels and affix them to each box at no additional …" at bounding box center [738, 430] width 194 height 29
click at [616, 421] on input "I'll label the boxes myself I’ll print the box contents labels and affix them t…" at bounding box center [610, 421] width 9 height 9
radio input "true"
radio input "false"
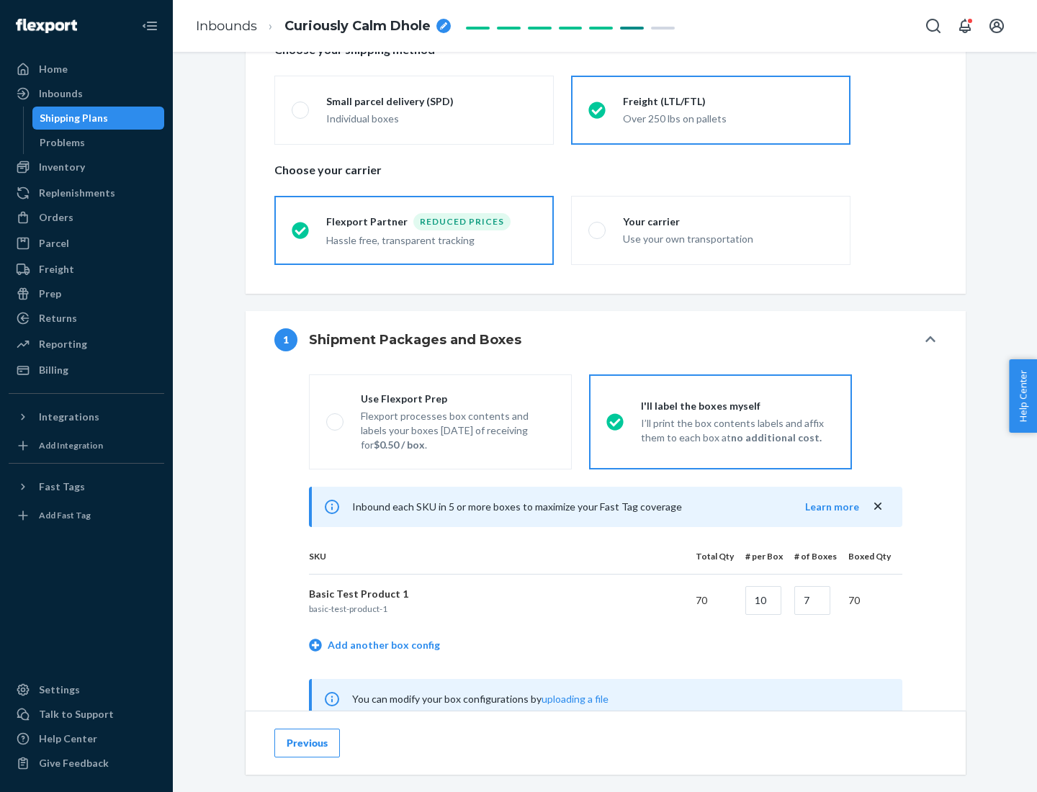
scroll to position [450, 0]
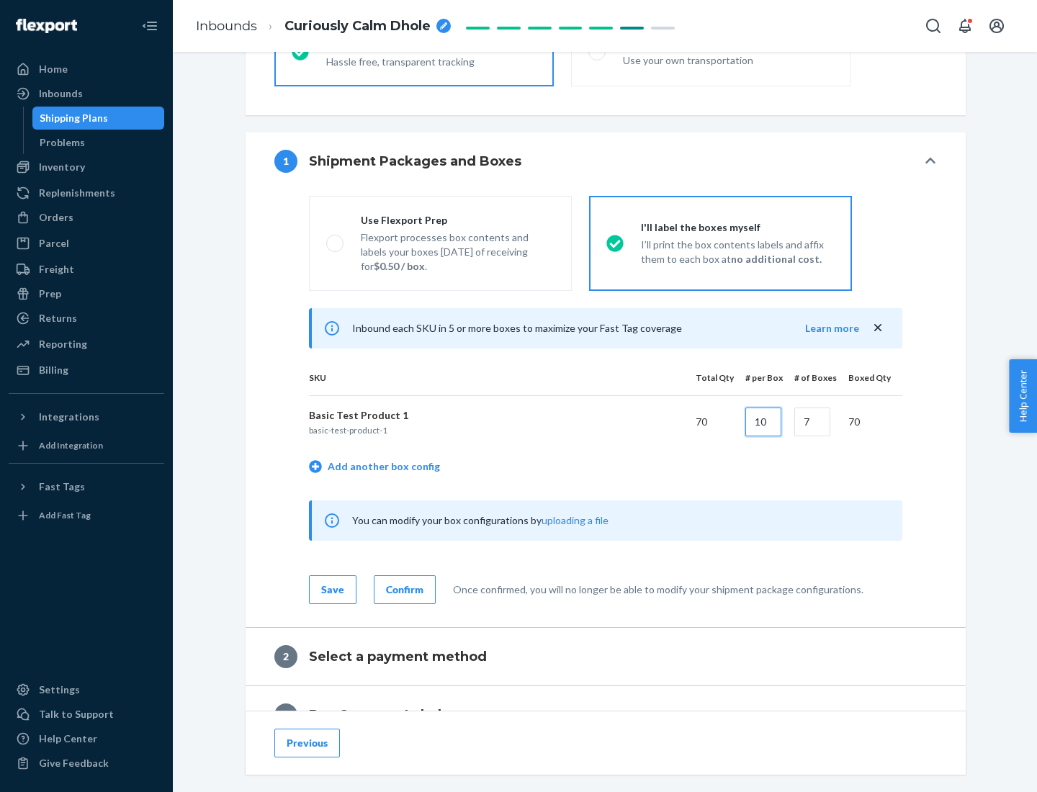
type input "10"
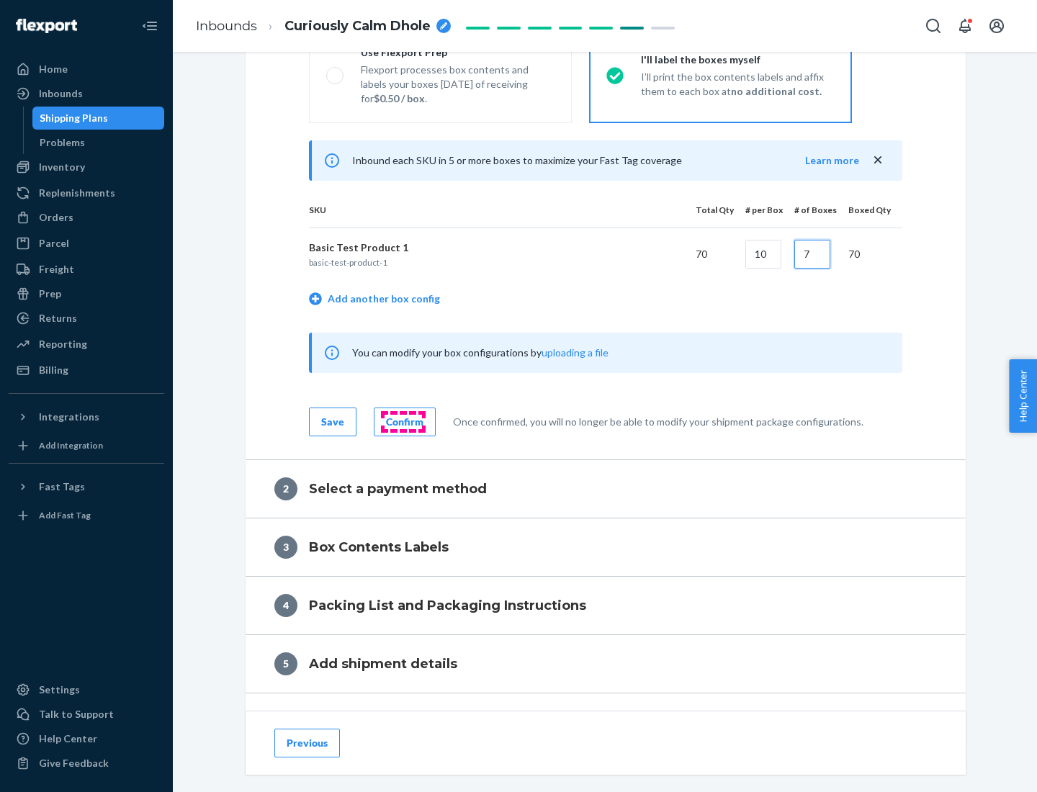
type input "7"
click at [403, 421] on div "Confirm" at bounding box center [404, 422] width 37 height 14
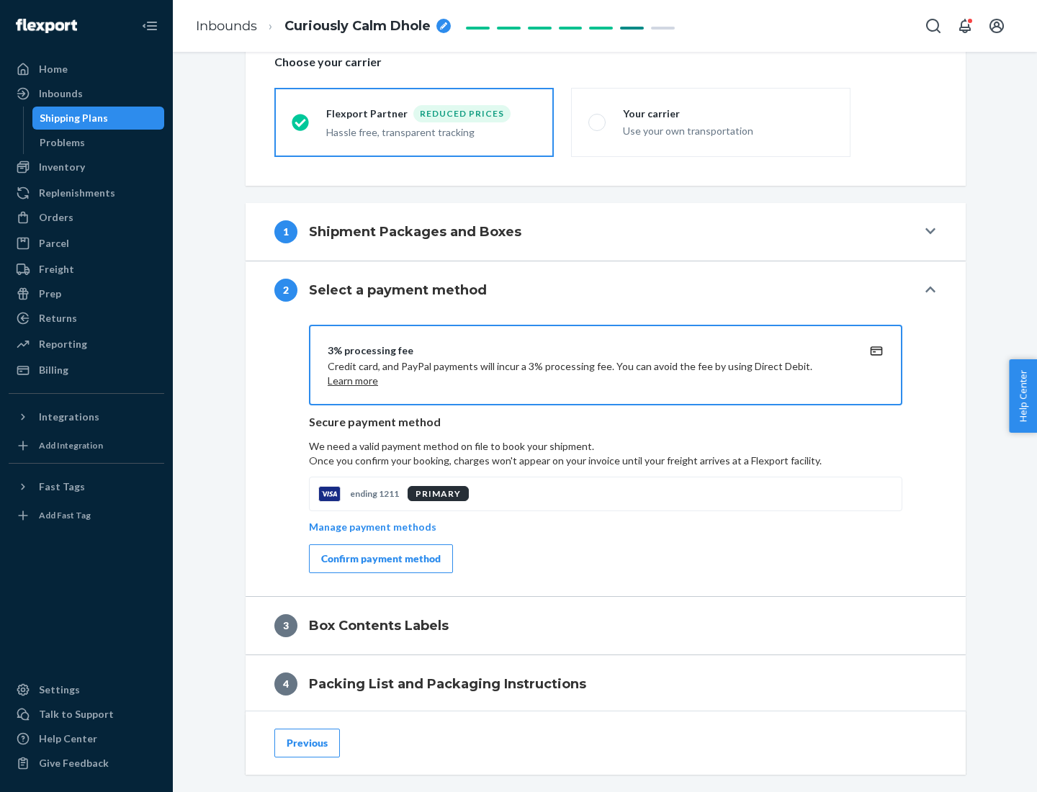
scroll to position [516, 0]
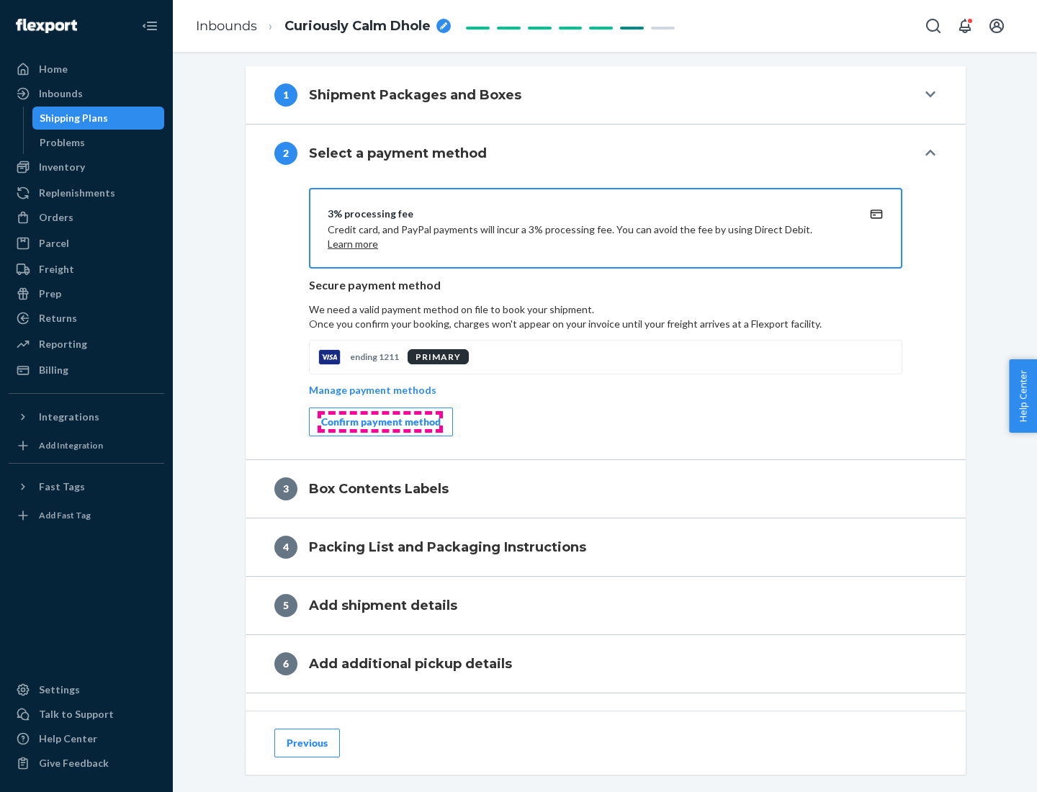
click at [380, 422] on div "Confirm payment method" at bounding box center [381, 422] width 120 height 14
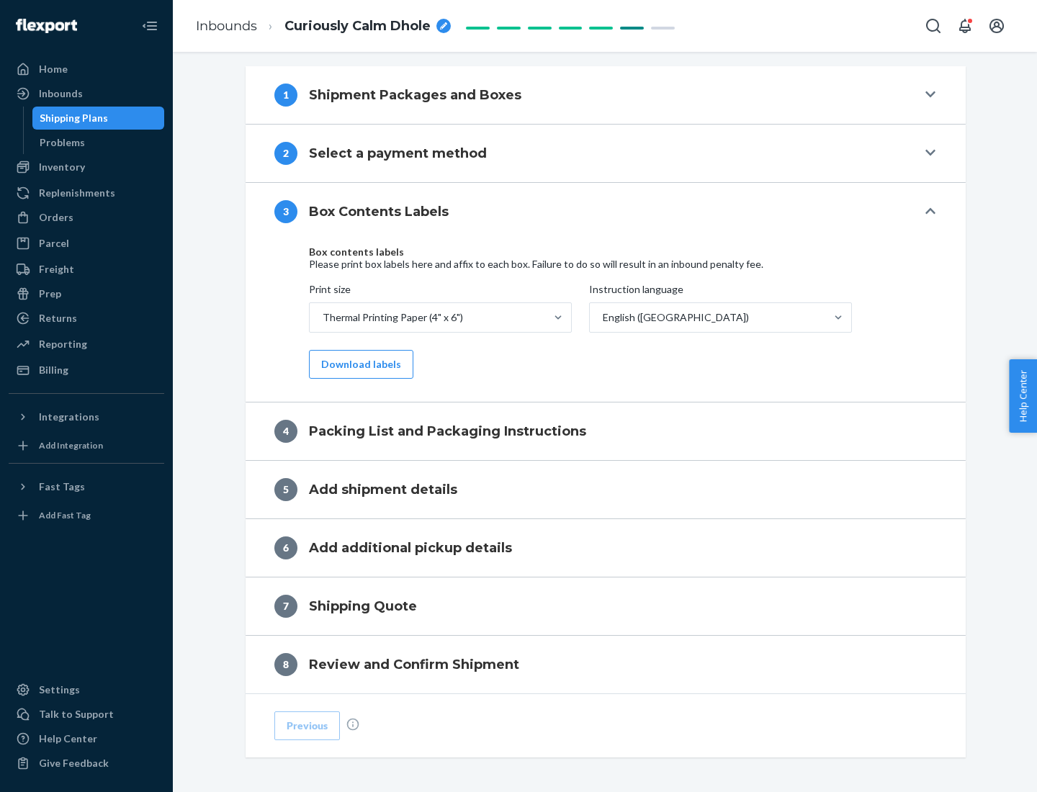
scroll to position [459, 0]
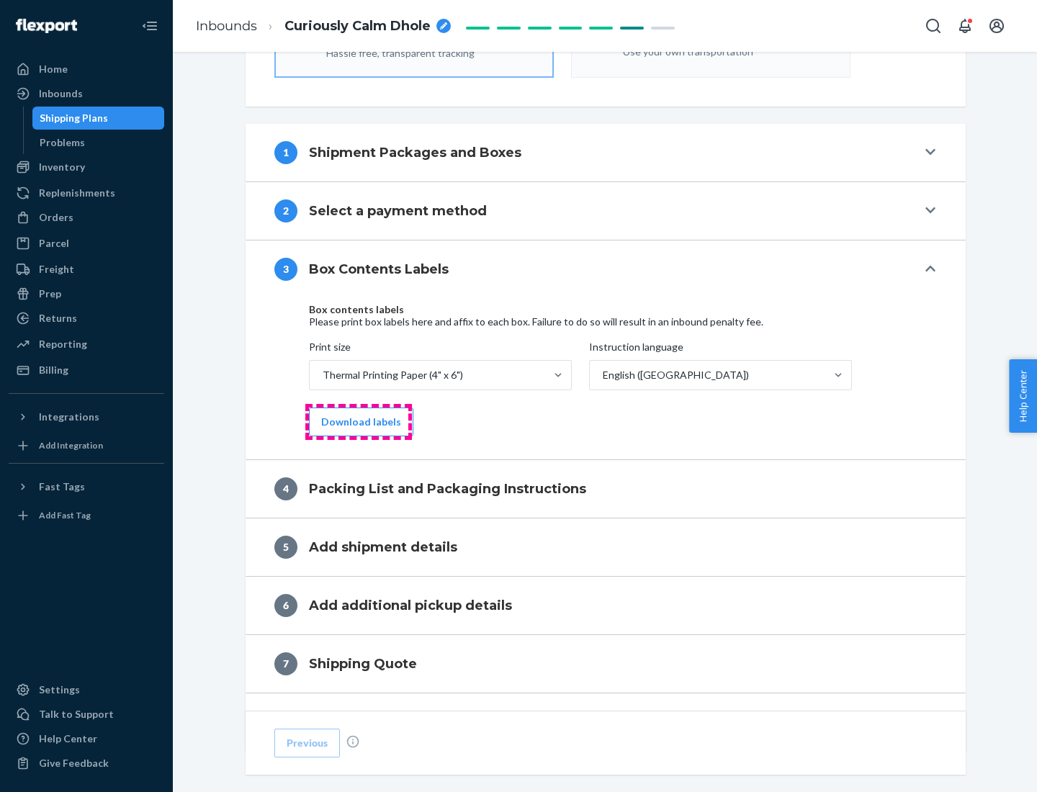
click at [358, 422] on button "Download labels" at bounding box center [361, 422] width 104 height 29
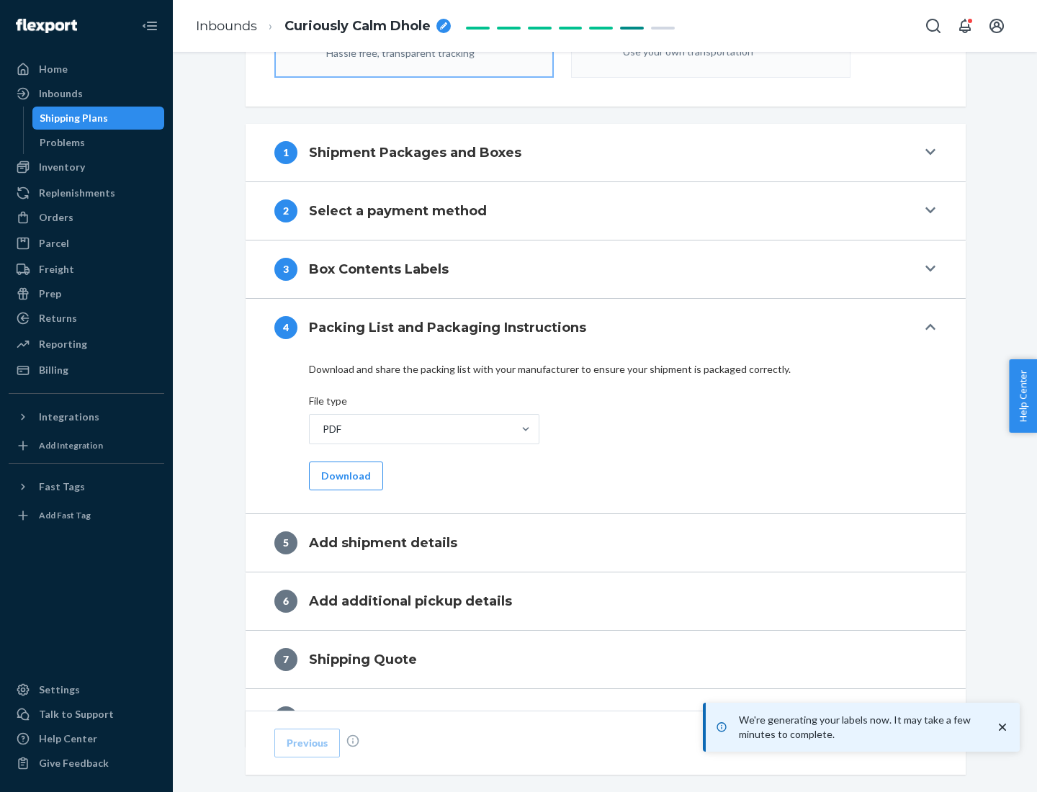
scroll to position [513, 0]
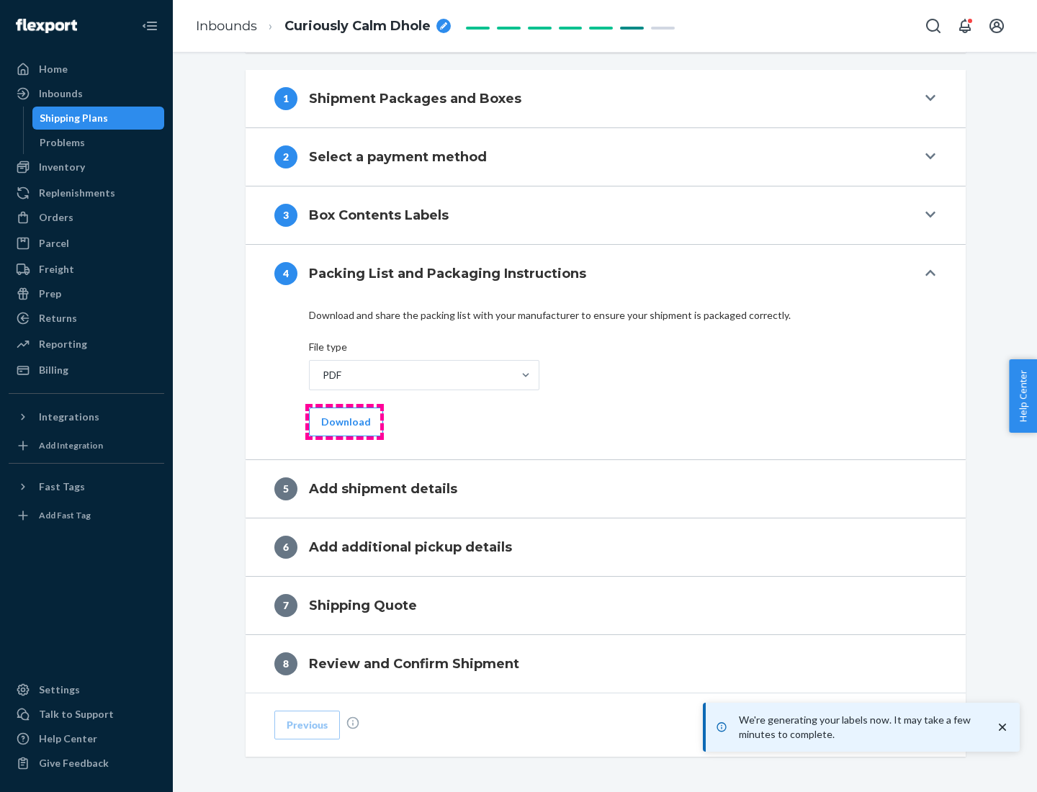
click at [344, 421] on button "Download" at bounding box center [346, 422] width 74 height 29
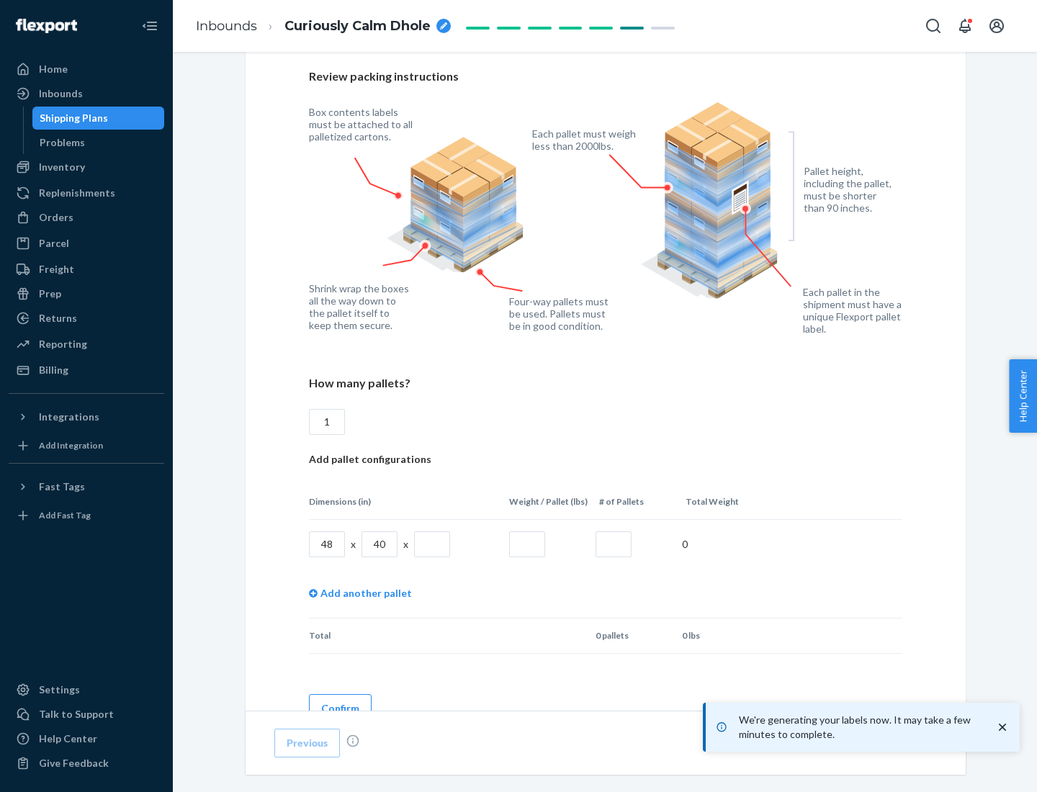
scroll to position [1047, 0]
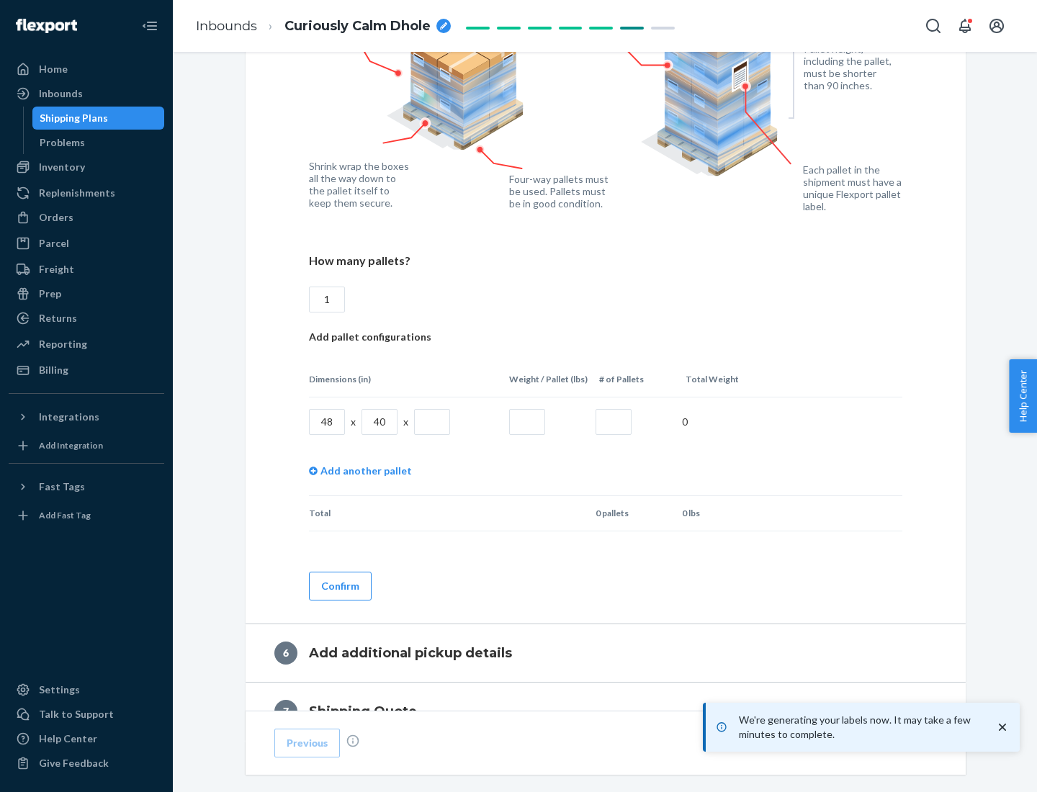
type input "1"
type input "40"
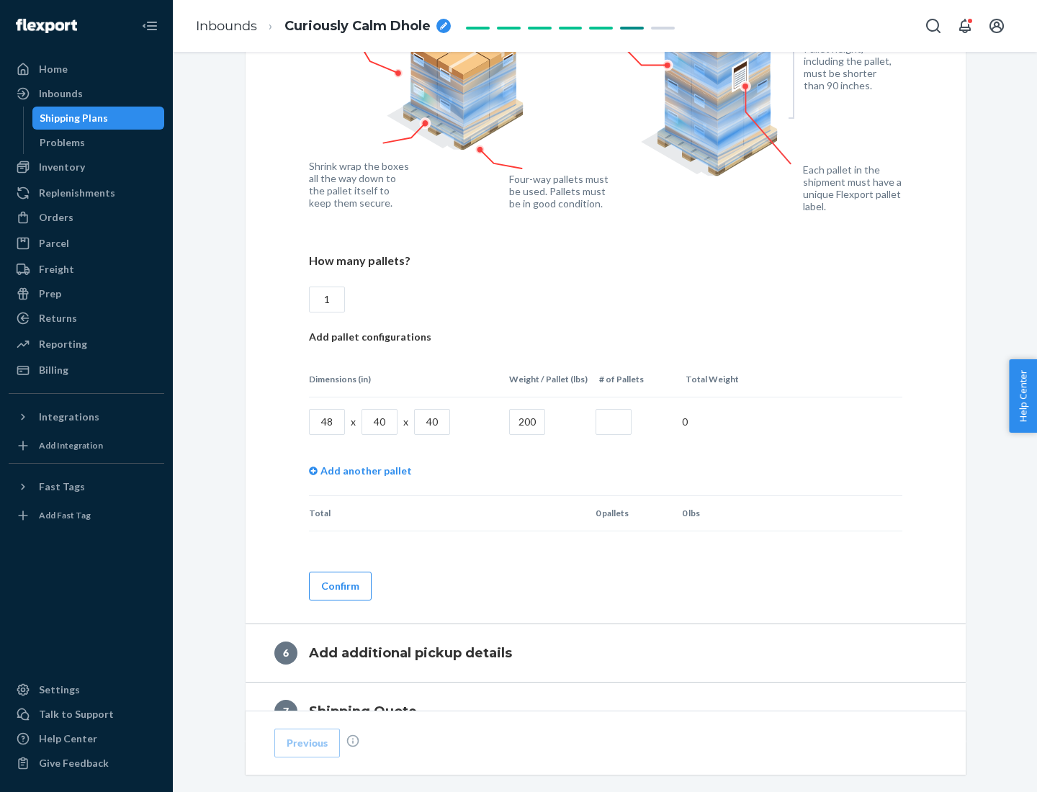
type input "200"
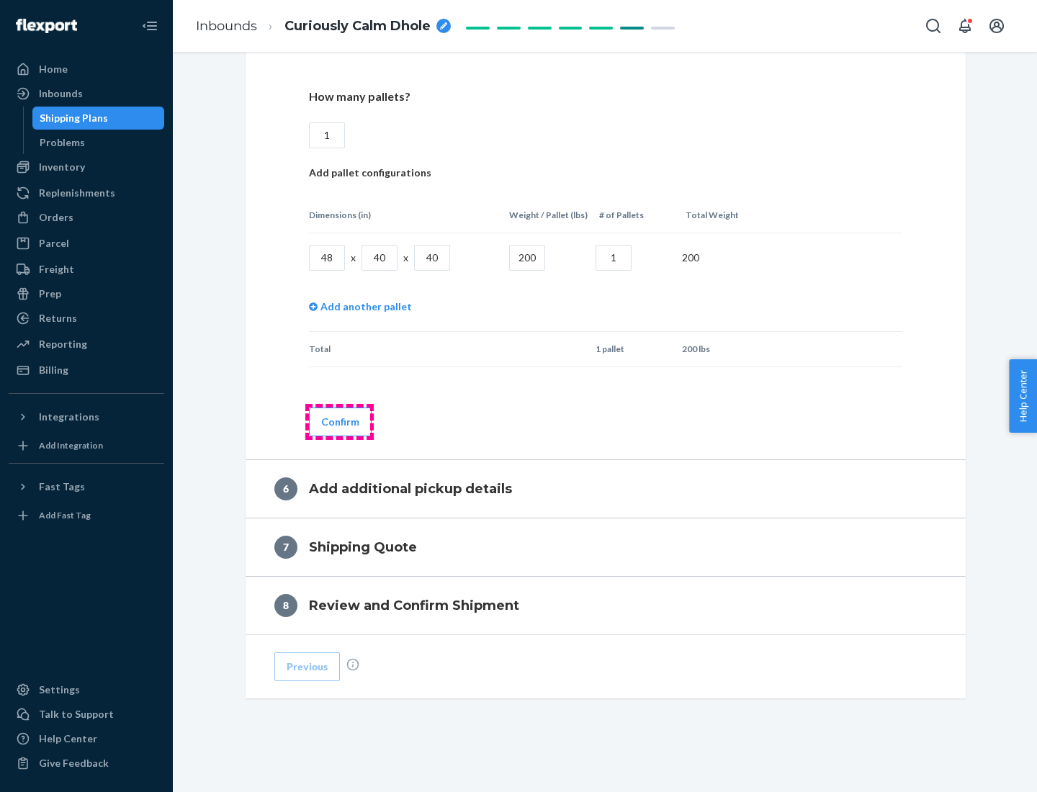
type input "1"
click at [339, 421] on button "Confirm" at bounding box center [340, 422] width 63 height 29
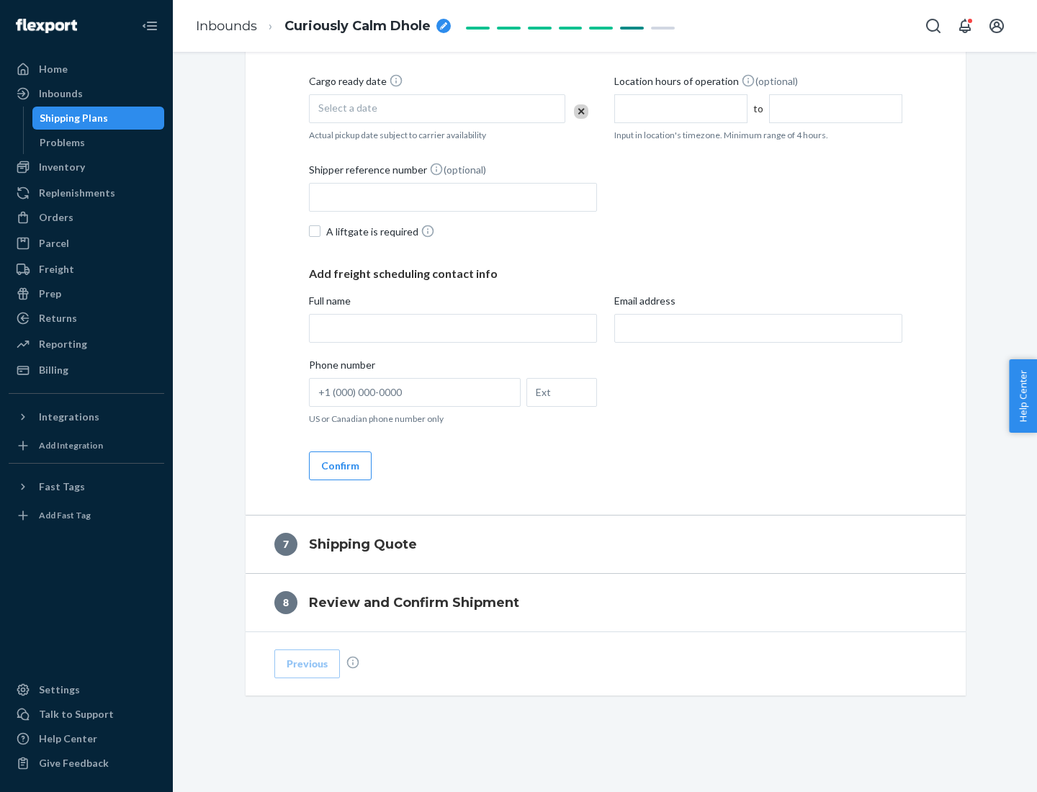
scroll to position [551, 0]
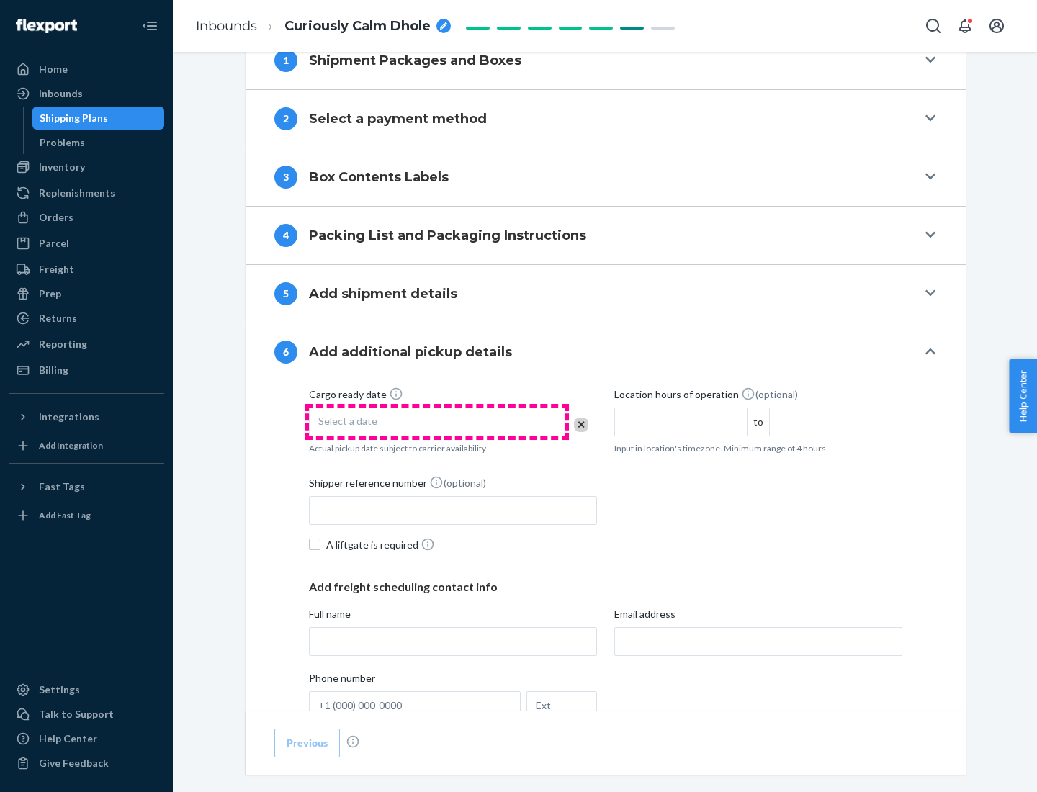
click at [437, 421] on div "Select a date" at bounding box center [437, 422] width 256 height 29
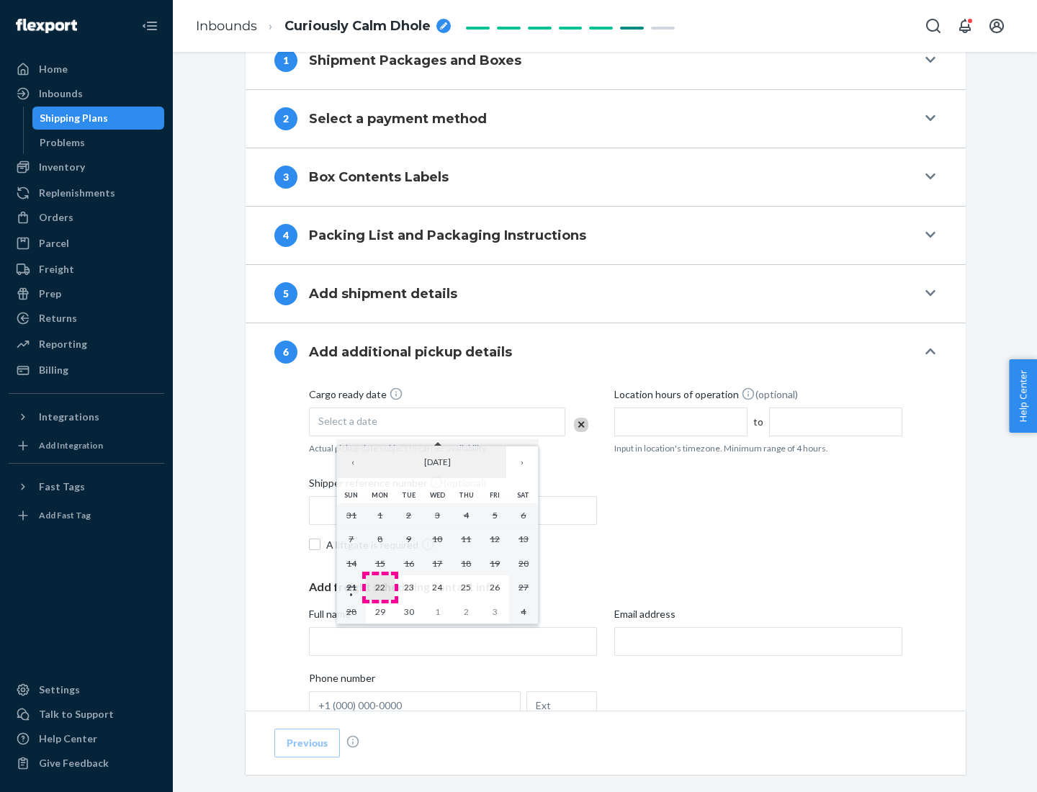
click at [380, 587] on abbr "22" at bounding box center [380, 587] width 10 height 11
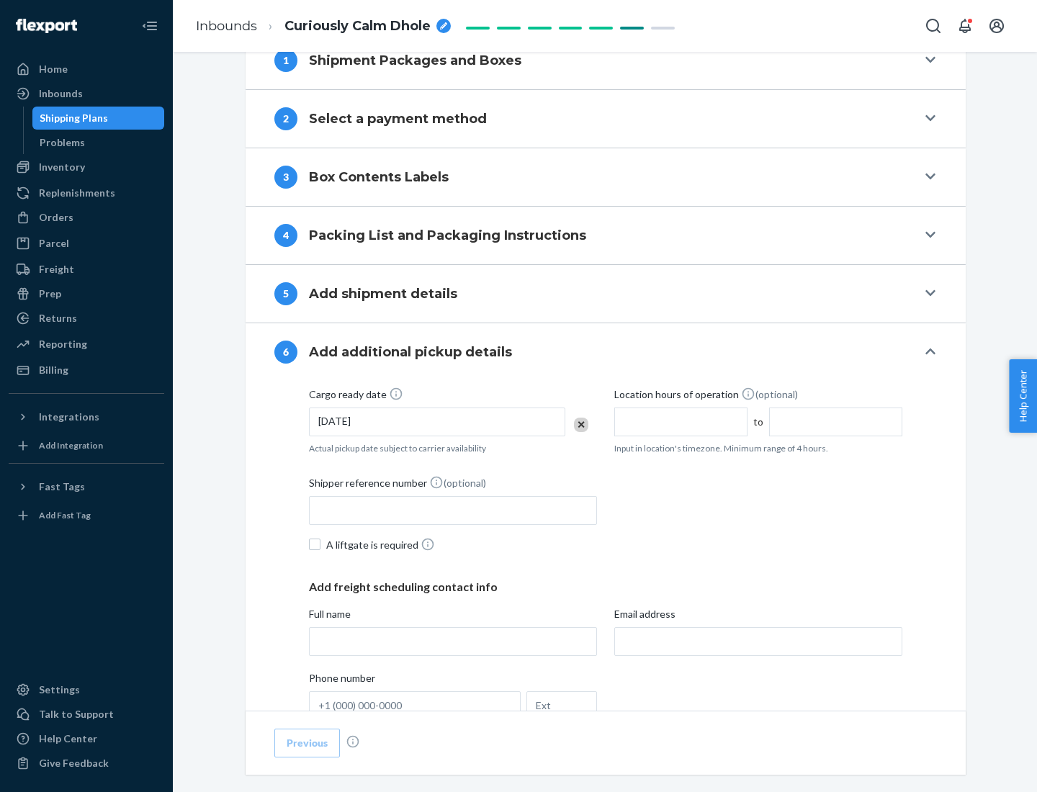
scroll to position [771, 0]
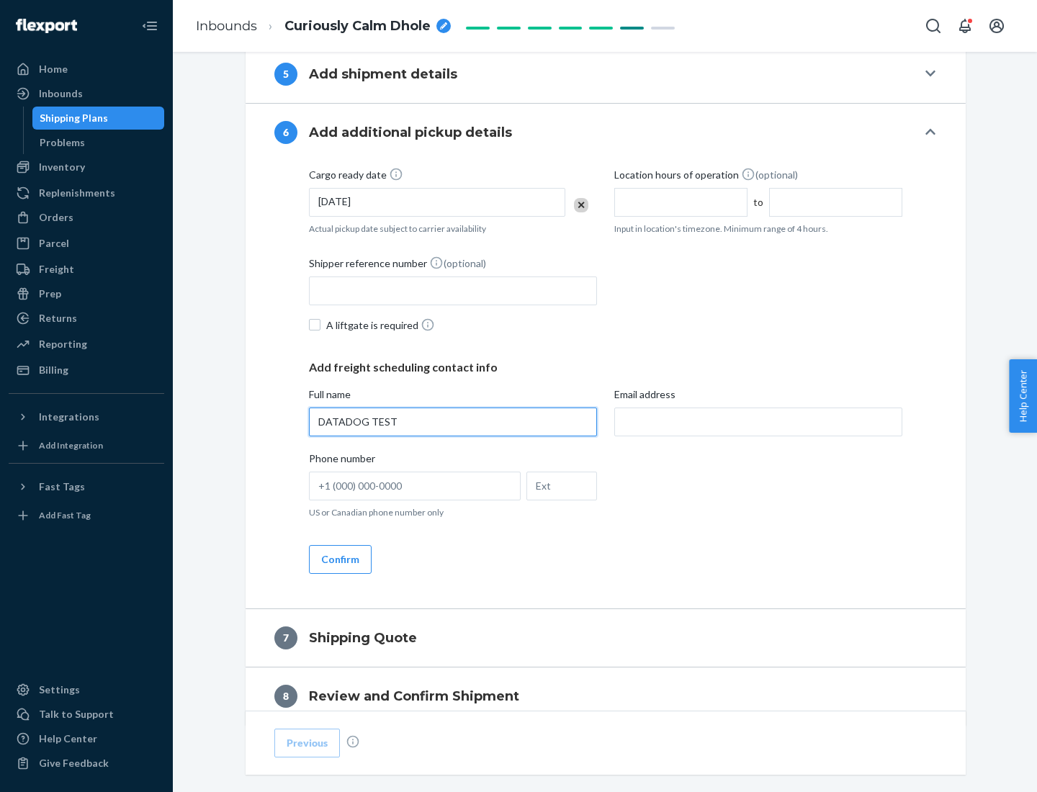
type input "DATADOG TEST"
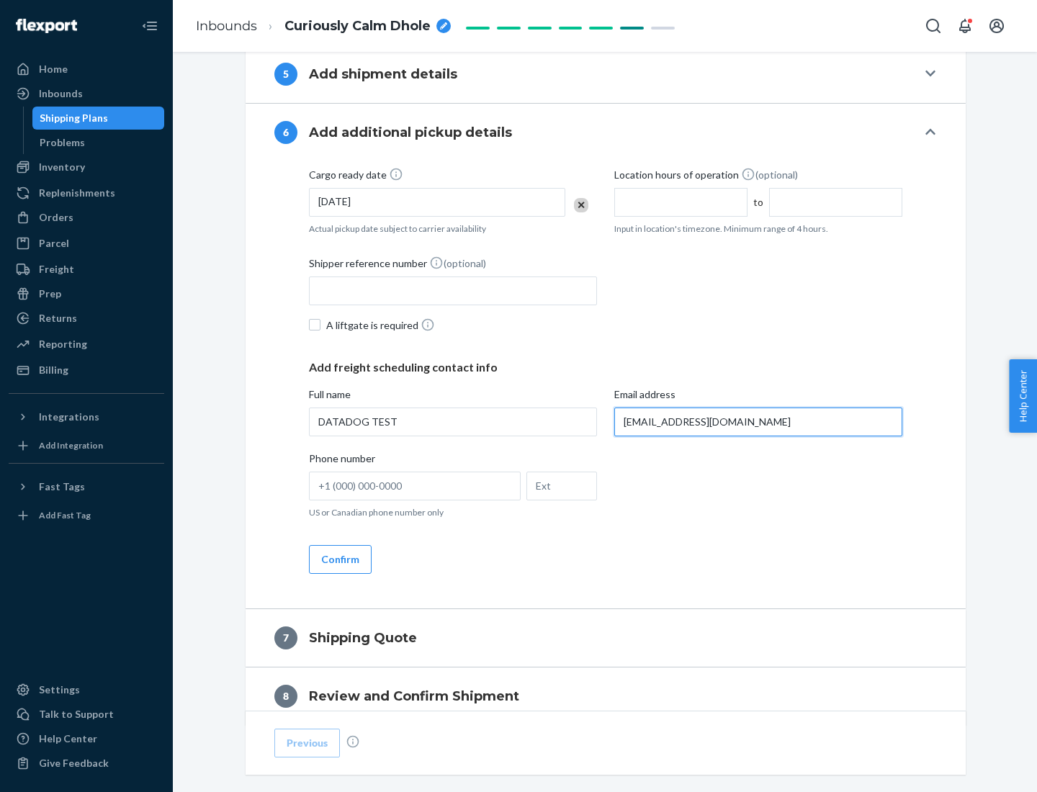
scroll to position [835, 0]
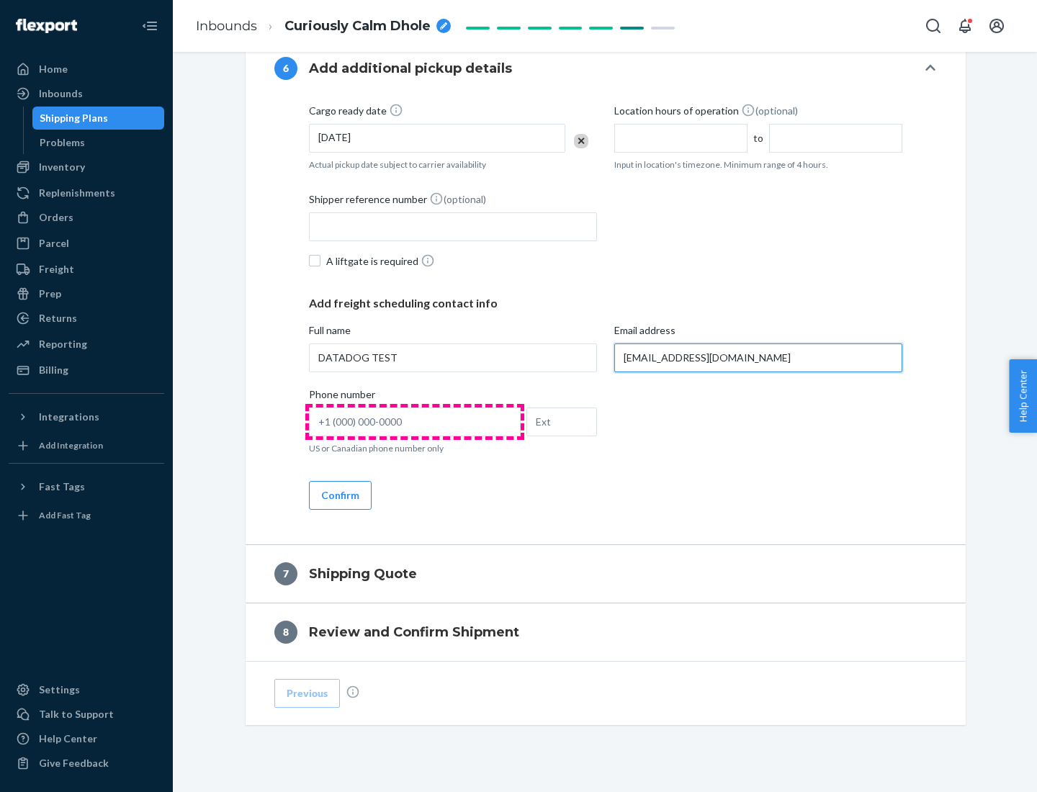
type input "[EMAIL_ADDRESS][DOMAIN_NAME]"
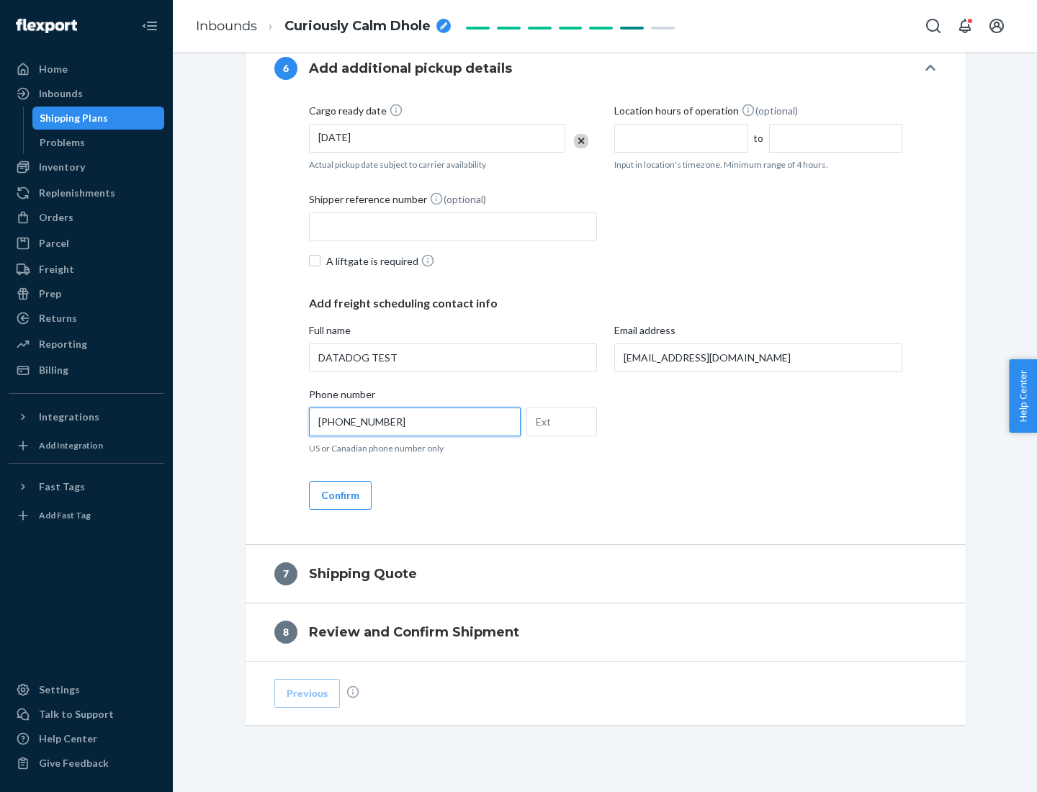
scroll to position [864, 0]
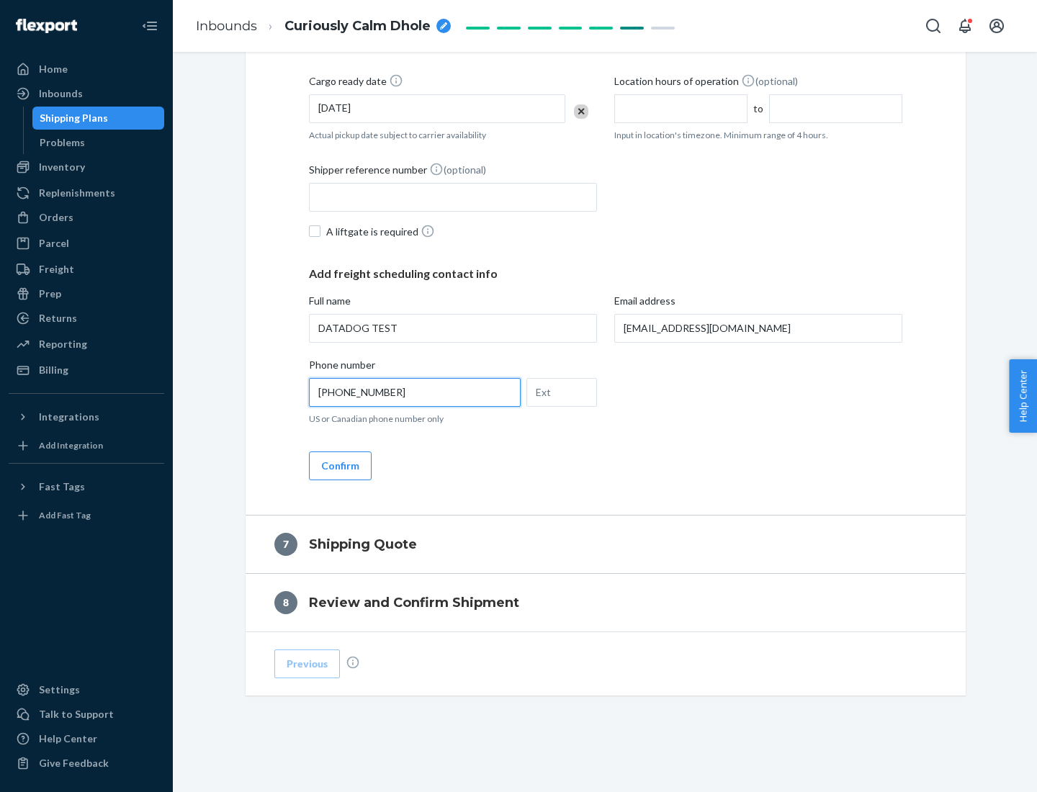
type input "[PHONE_NUMBER]"
click at [339, 465] on button "Confirm" at bounding box center [340, 466] width 63 height 29
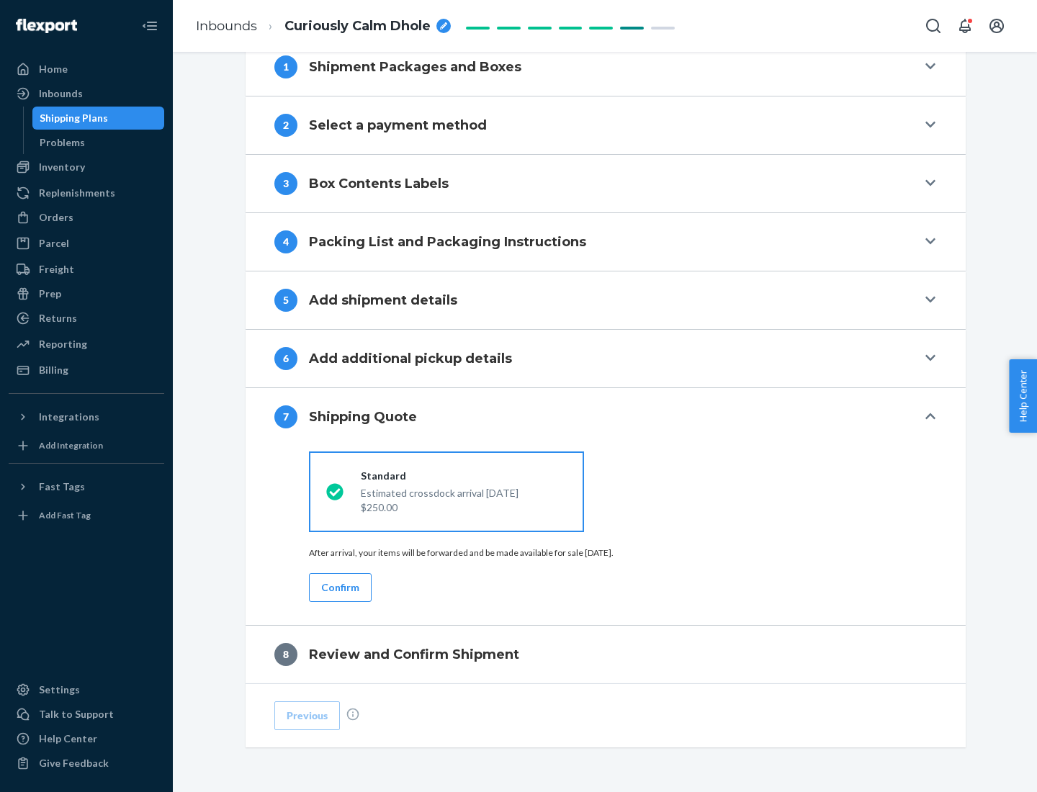
scroll to position [596, 0]
